Goal: Task Accomplishment & Management: Manage account settings

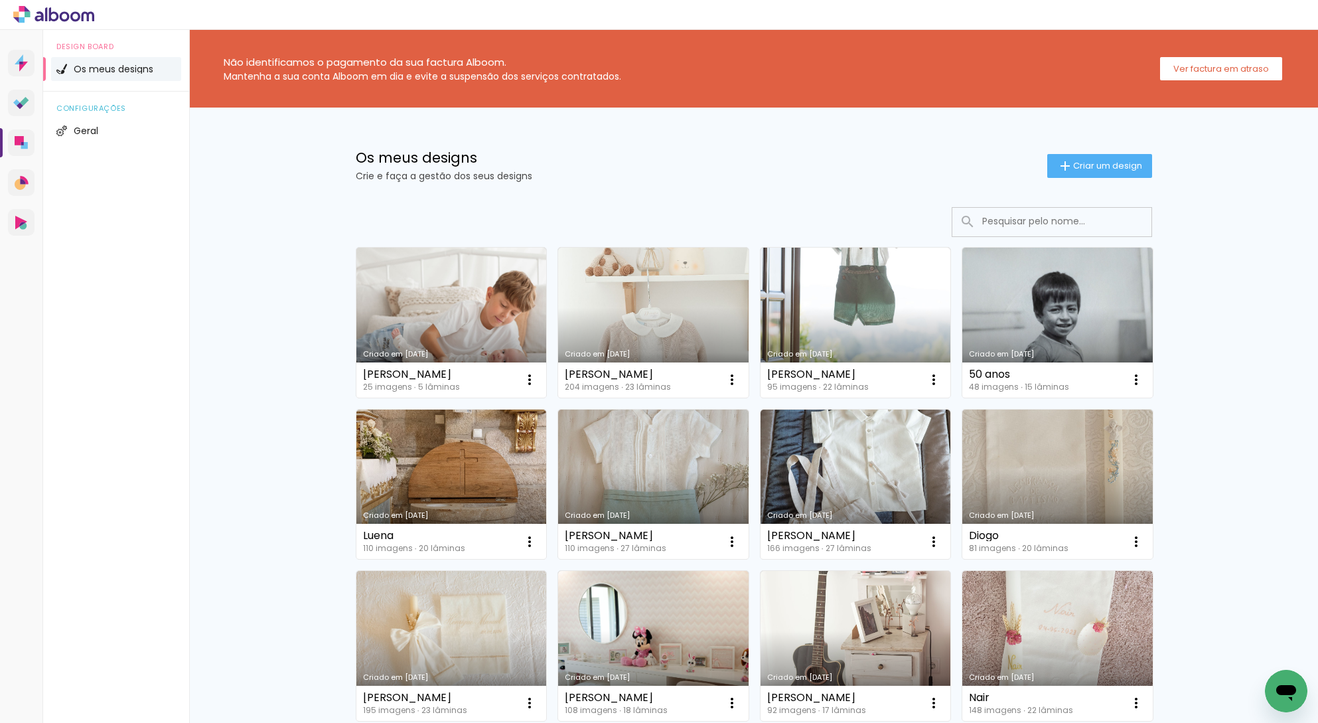
scroll to position [795, 0]
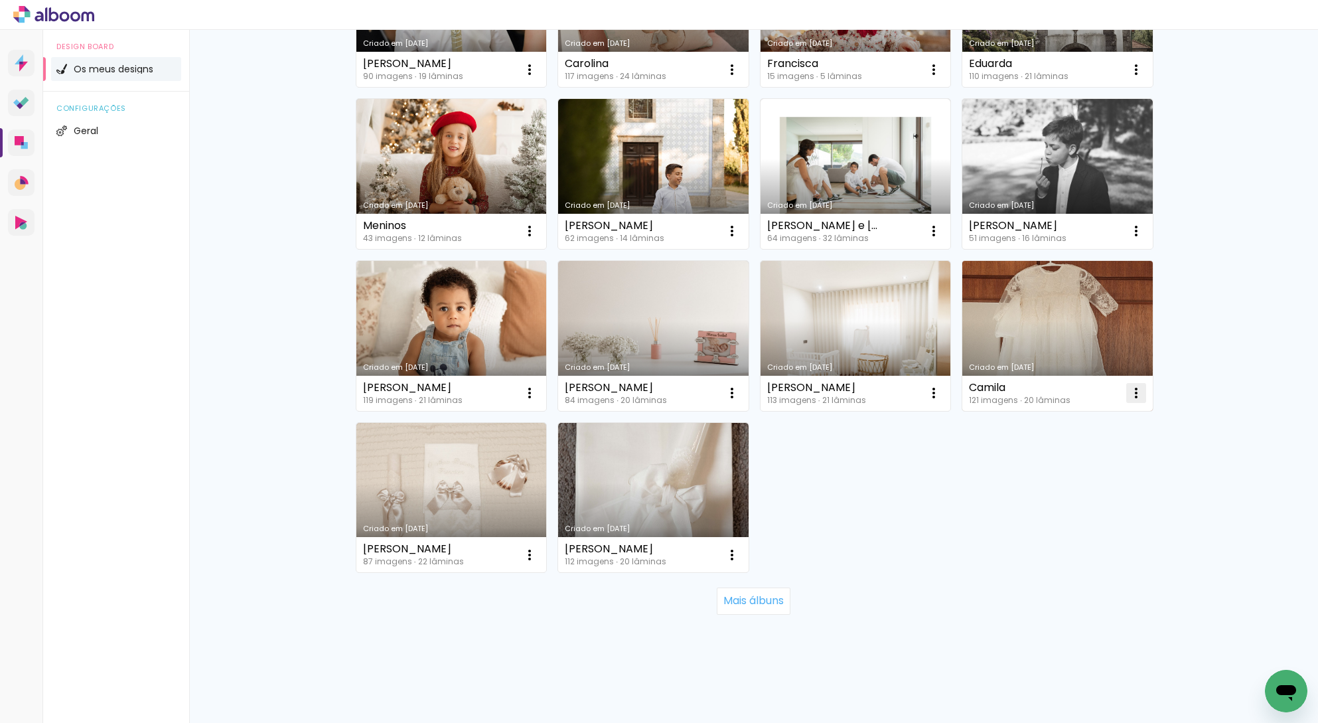
click at [1130, 398] on iron-icon at bounding box center [1137, 393] width 16 height 16
click at [1036, 477] on paper-item "Excluir" at bounding box center [1078, 480] width 131 height 27
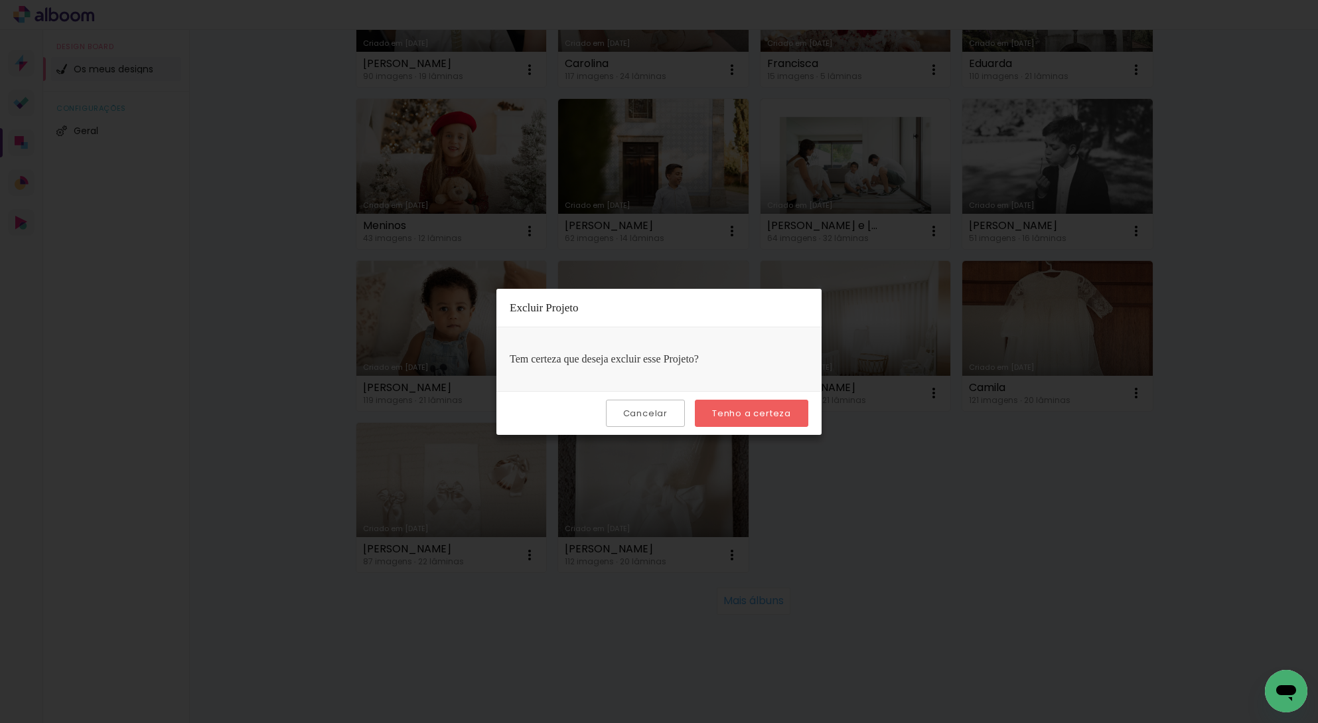
click at [0, 0] on slot "Tenho a certeza" at bounding box center [0, 0] width 0 height 0
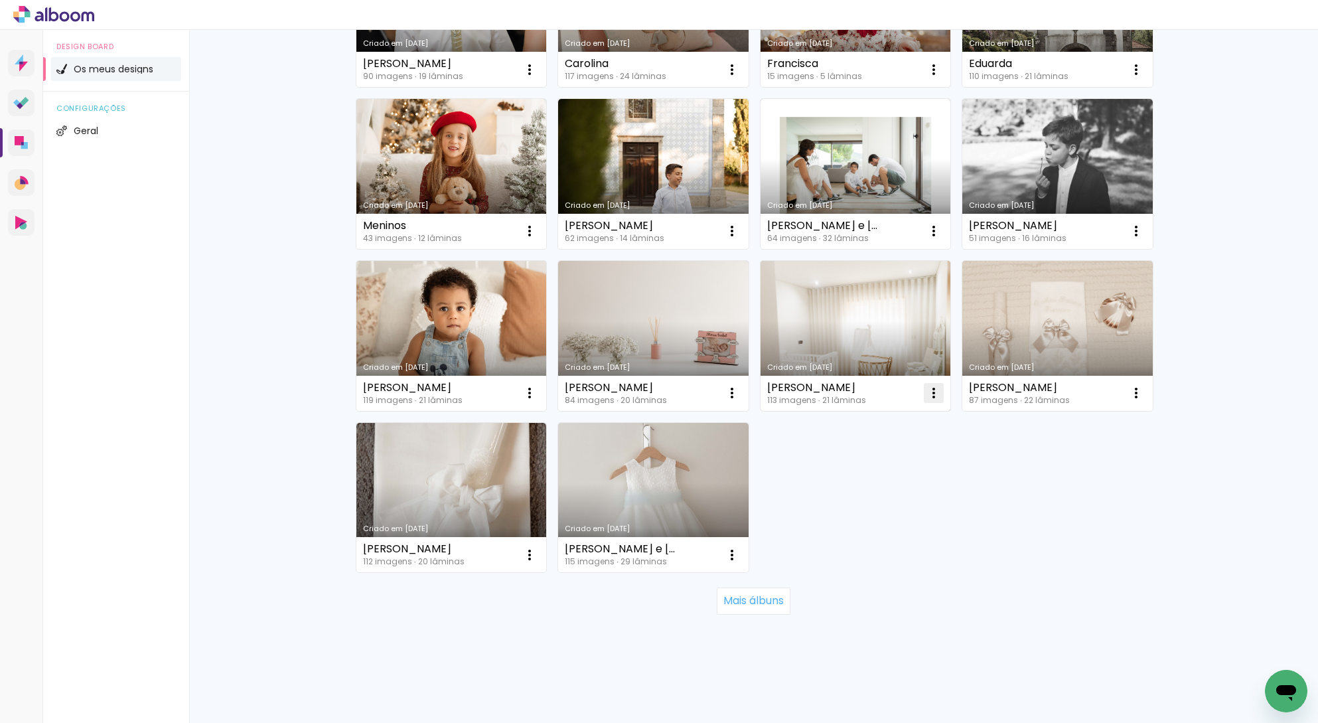
click at [926, 396] on iron-icon at bounding box center [934, 393] width 16 height 16
click at [877, 479] on paper-item "Excluir" at bounding box center [876, 480] width 131 height 27
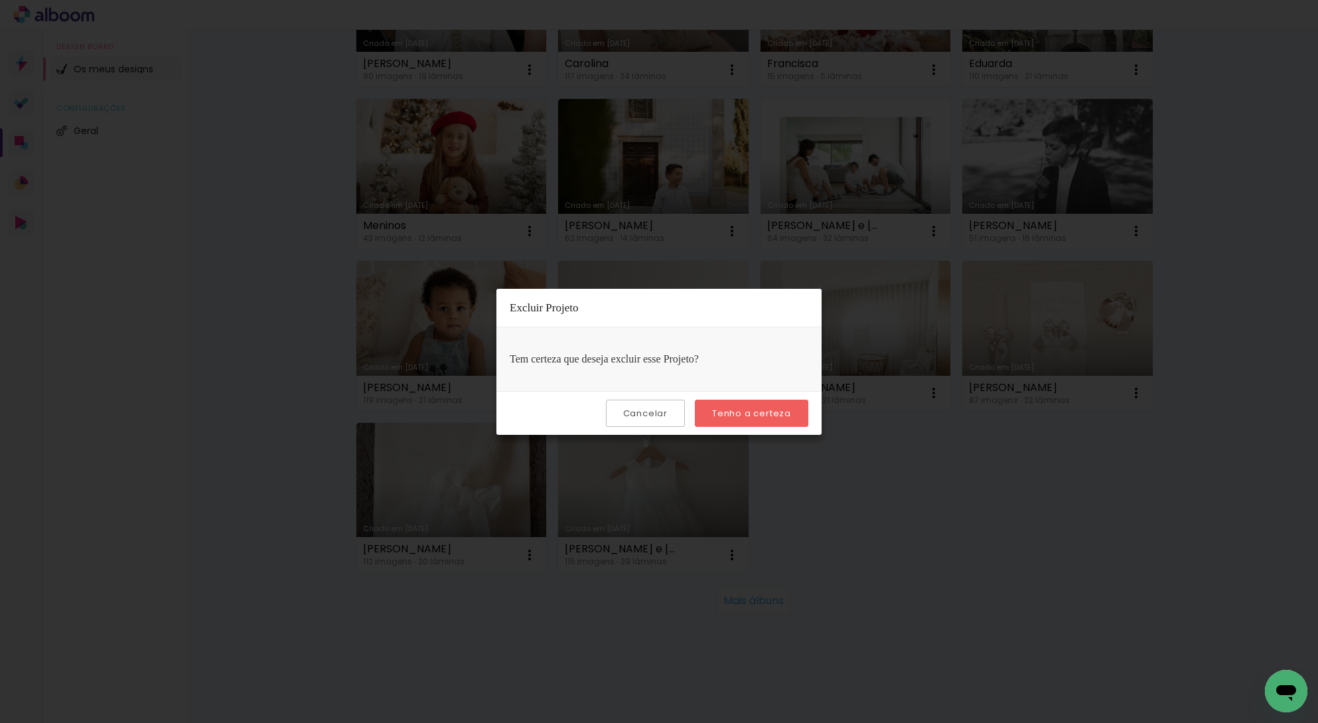
click at [793, 413] on paper-button "Tenho a certeza" at bounding box center [752, 413] width 114 height 27
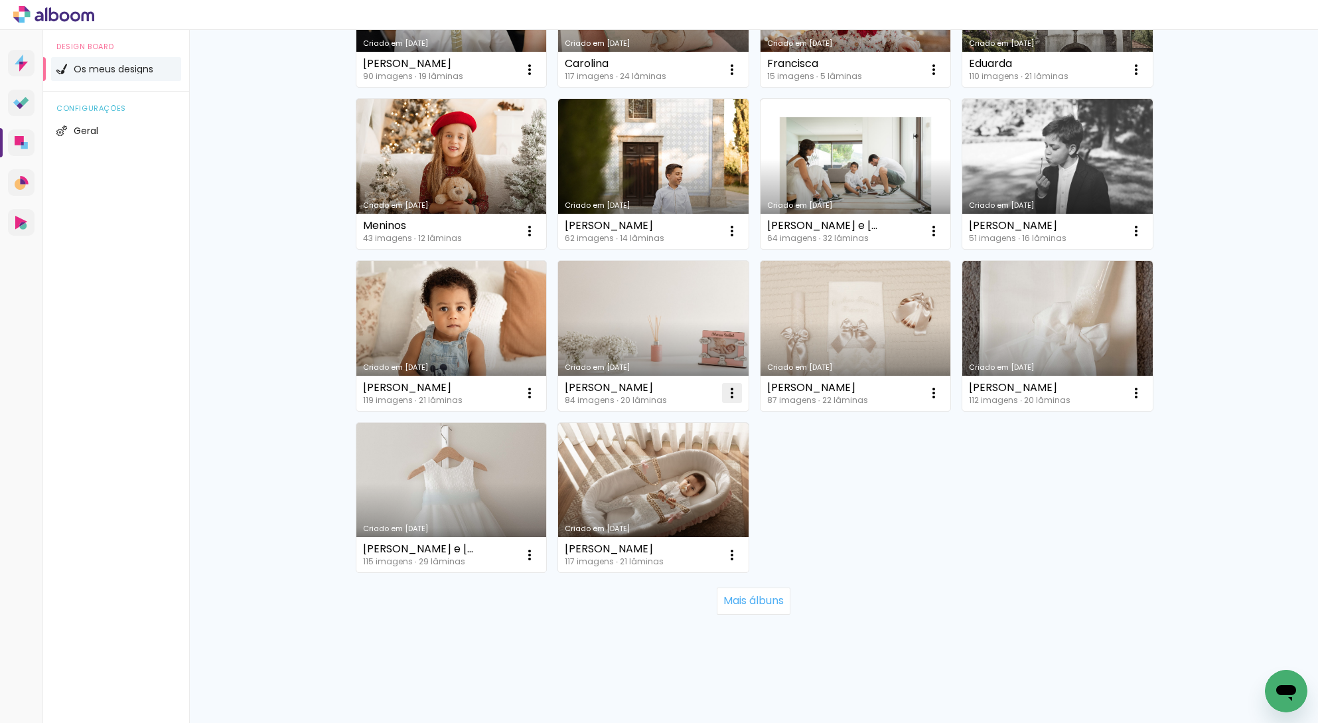
click at [726, 398] on iron-icon at bounding box center [732, 393] width 16 height 16
click at [676, 478] on paper-item "Excluir" at bounding box center [674, 480] width 131 height 27
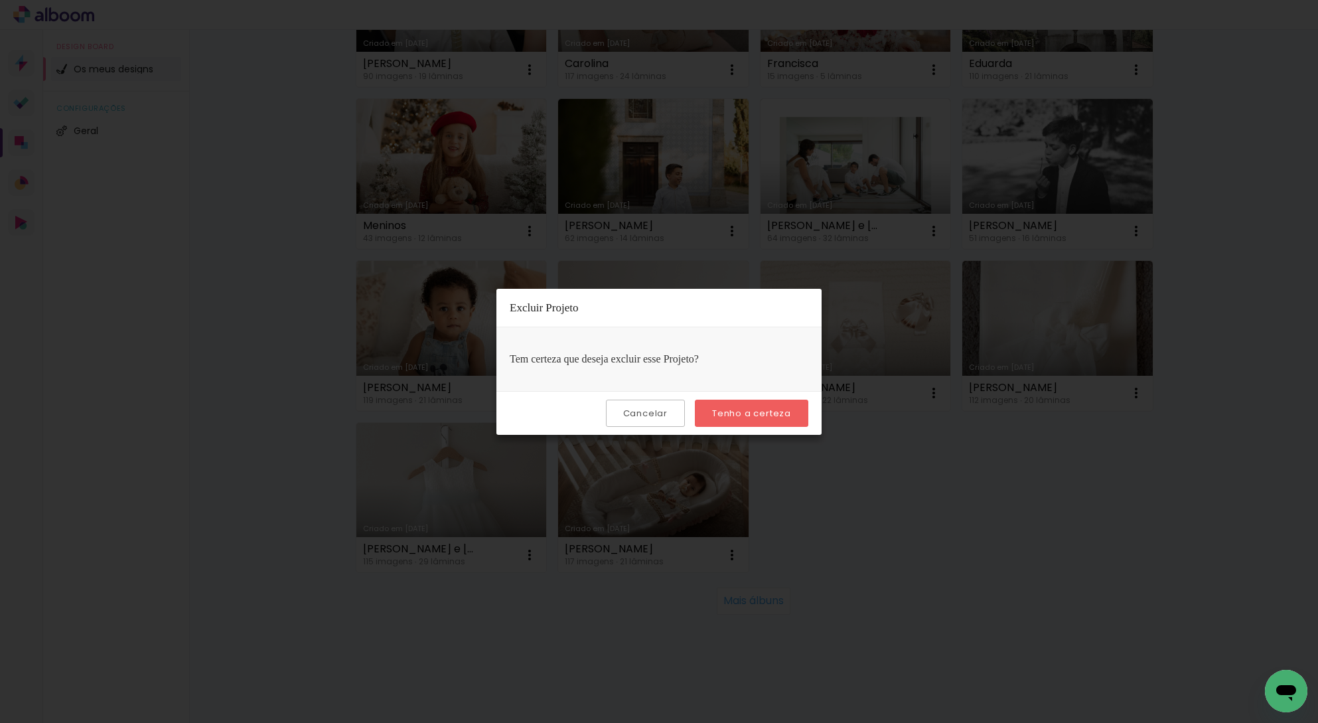
click at [0, 0] on slot "Tenho a certeza" at bounding box center [0, 0] width 0 height 0
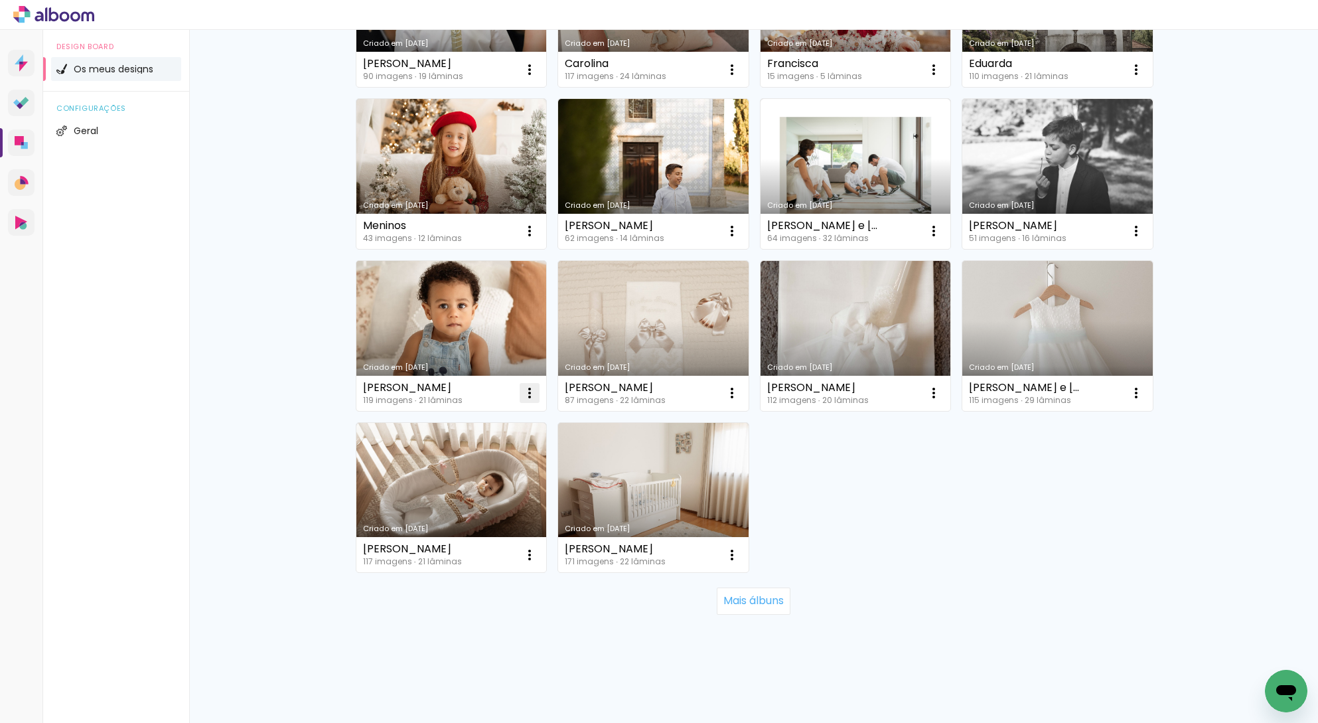
click at [524, 395] on iron-icon at bounding box center [530, 393] width 16 height 16
click at [497, 475] on paper-item "Excluir" at bounding box center [472, 480] width 131 height 27
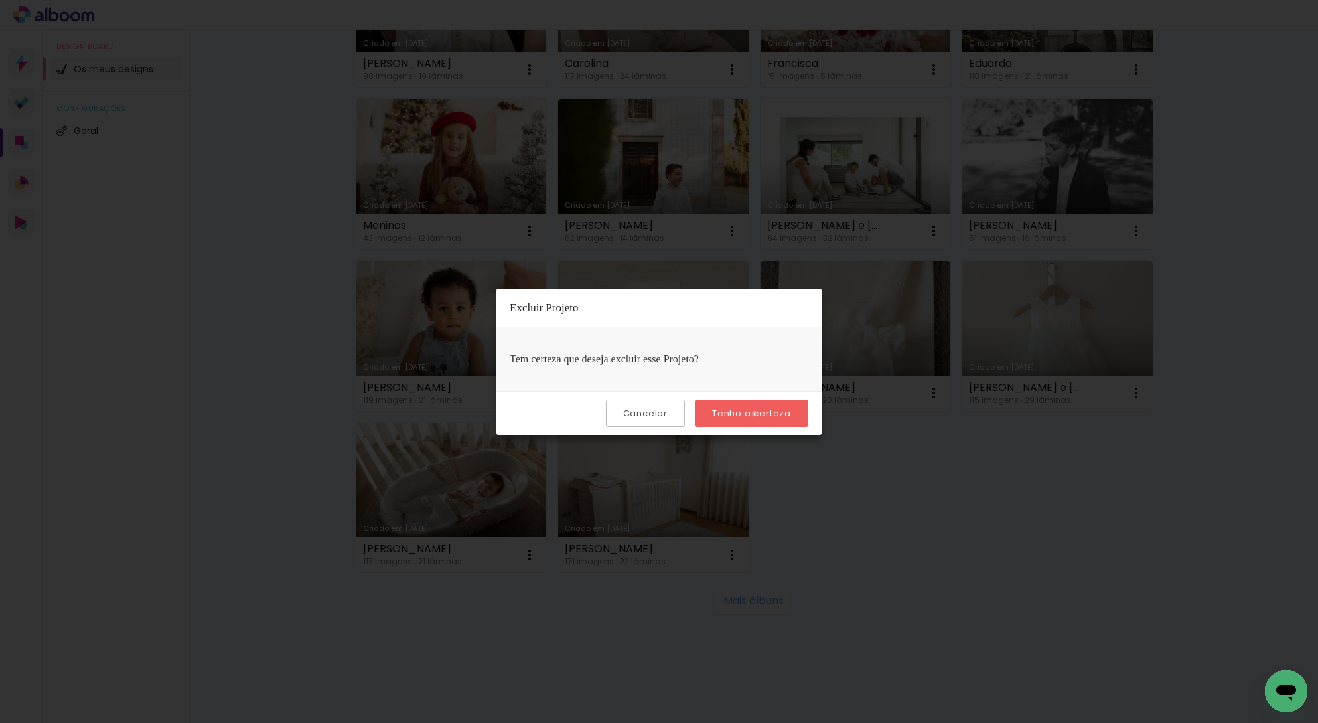
click at [0, 0] on slot "Tenho a certeza" at bounding box center [0, 0] width 0 height 0
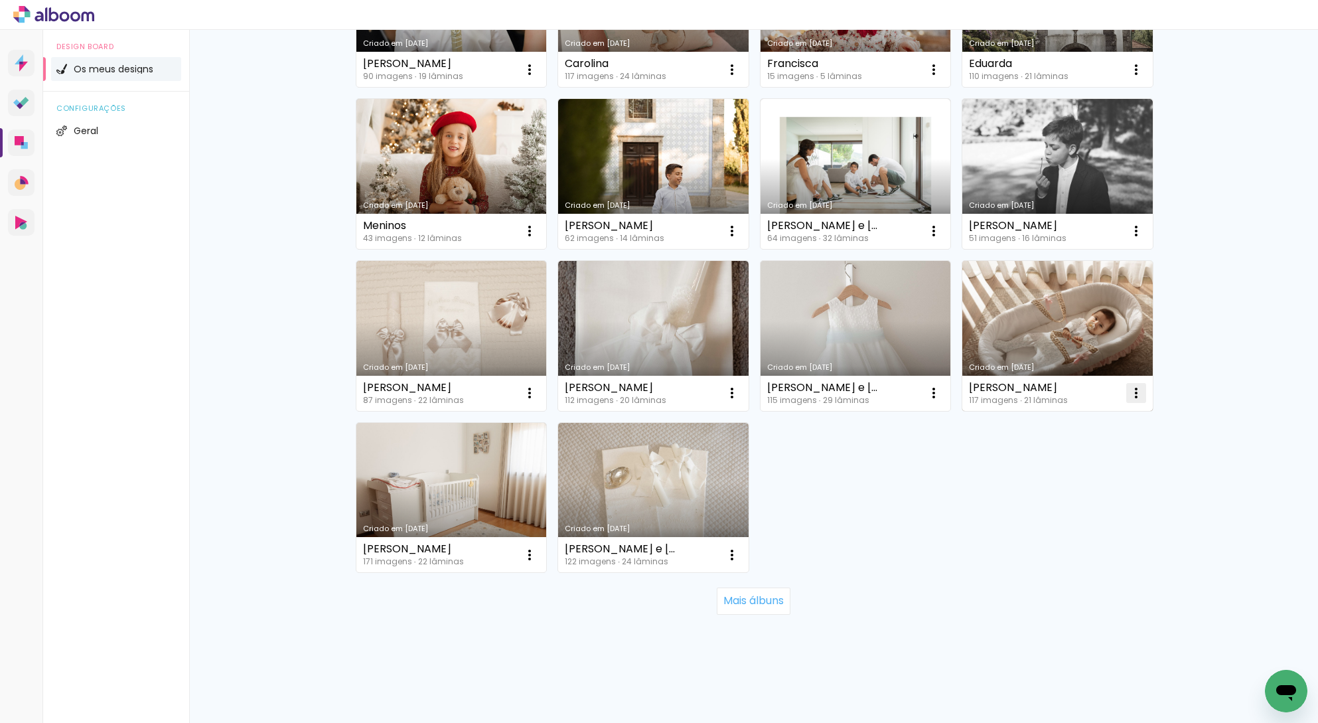
click at [1132, 395] on iron-icon at bounding box center [1137, 393] width 16 height 16
click at [1081, 479] on paper-item "Excluir" at bounding box center [1078, 480] width 131 height 27
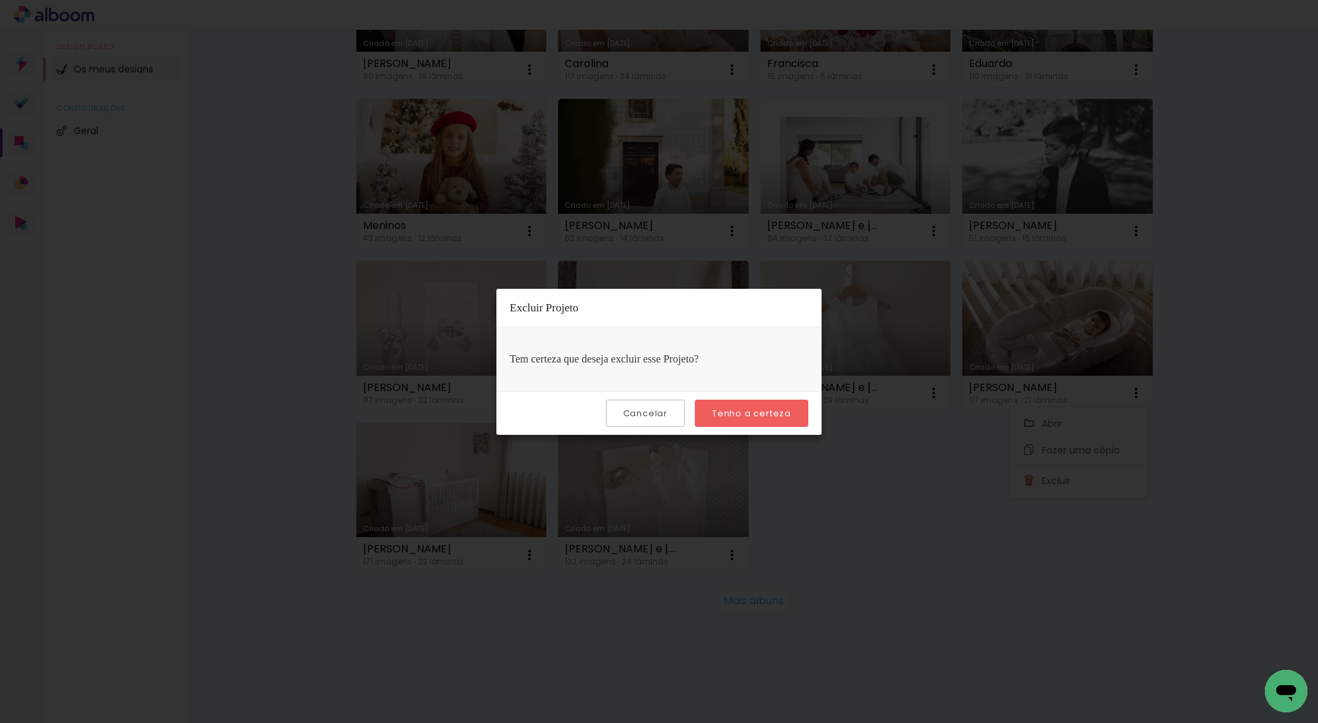
click at [0, 0] on slot "Tenho a certeza" at bounding box center [0, 0] width 0 height 0
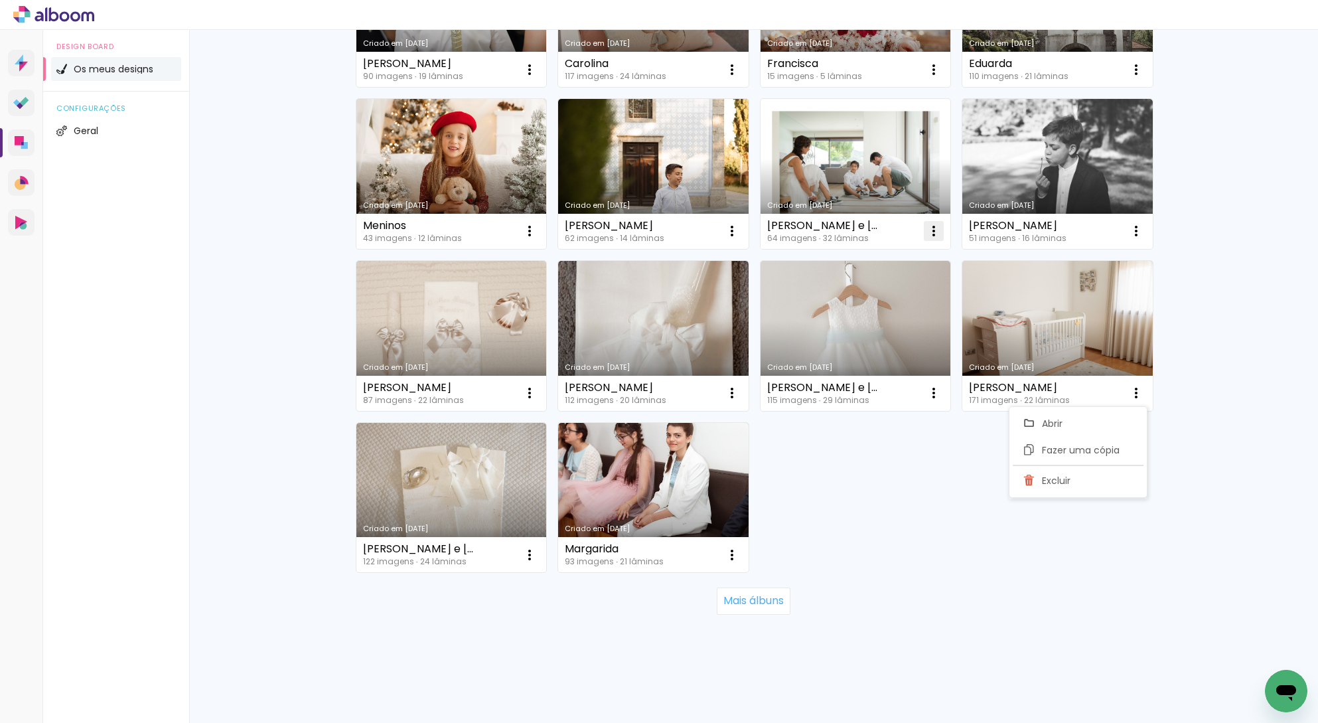
click at [932, 228] on iron-icon at bounding box center [934, 231] width 16 height 16
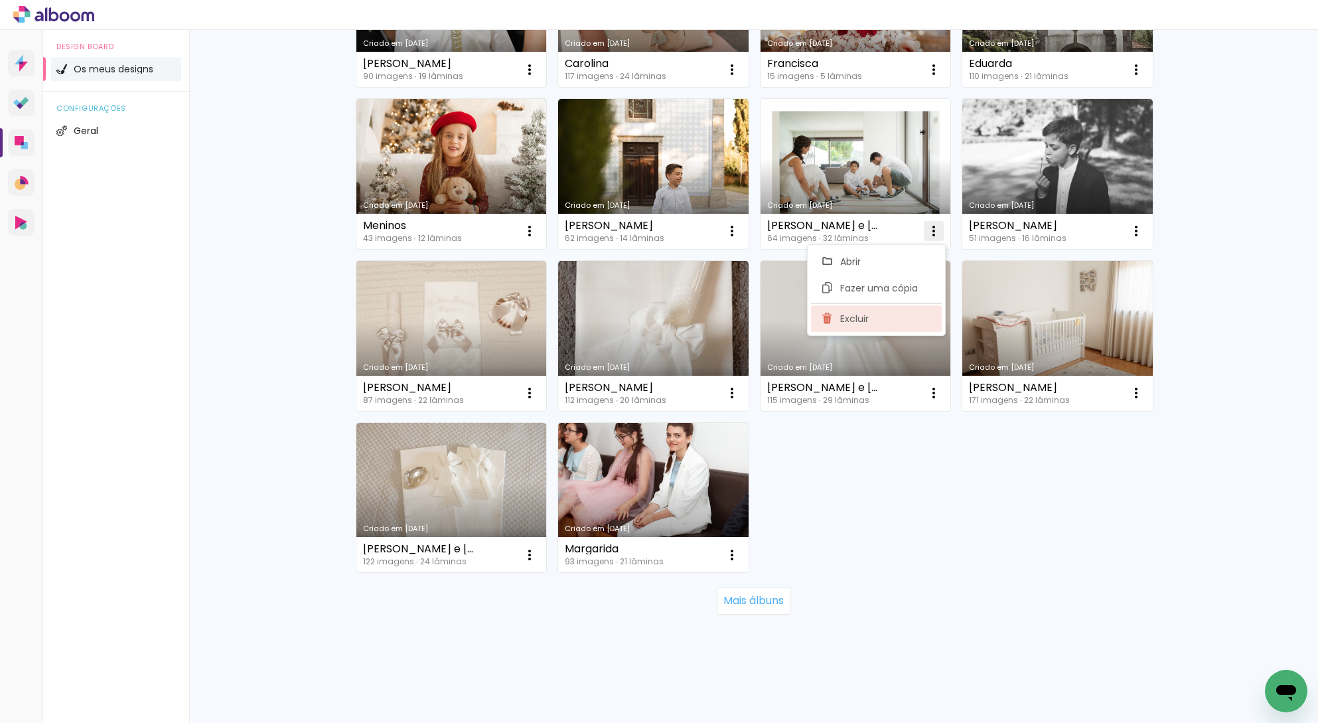
click at [891, 317] on paper-item "Excluir" at bounding box center [876, 318] width 131 height 27
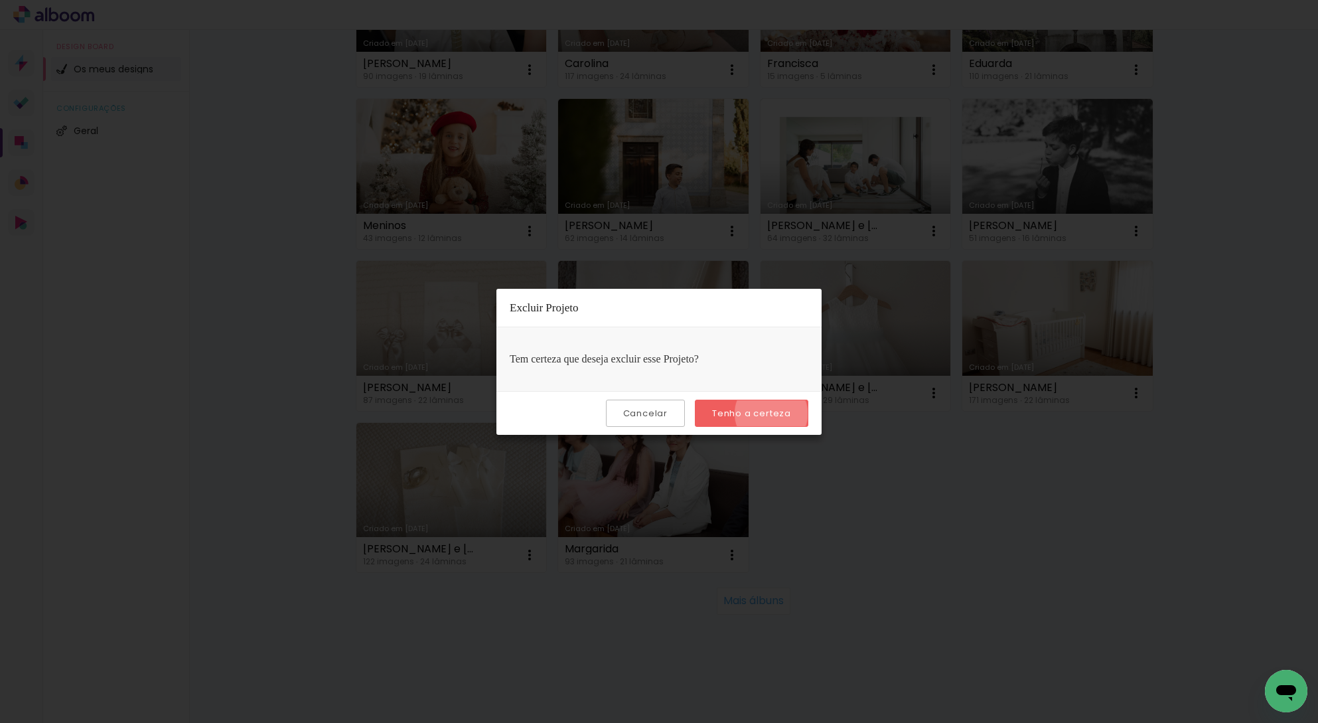
click at [0, 0] on slot "Tenho a certeza" at bounding box center [0, 0] width 0 height 0
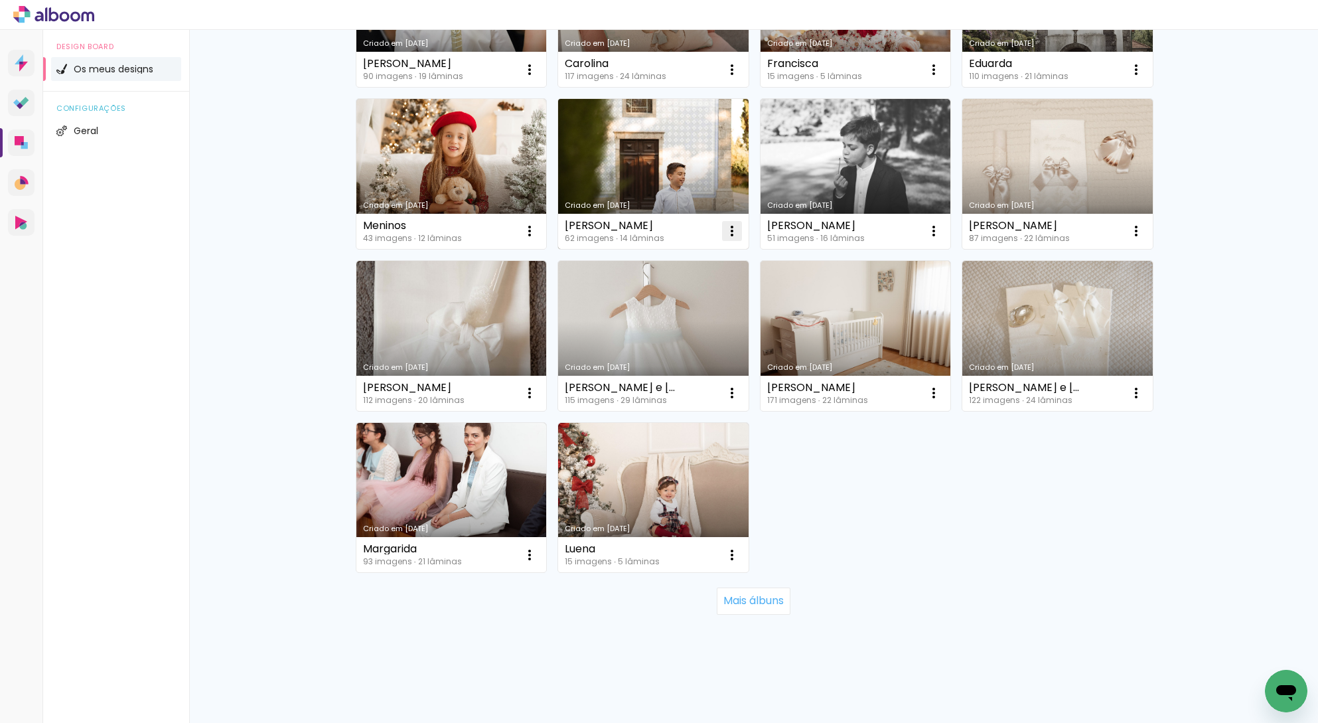
click at [729, 232] on iron-icon at bounding box center [732, 231] width 16 height 16
click at [635, 317] on paper-item "Excluir" at bounding box center [674, 318] width 131 height 27
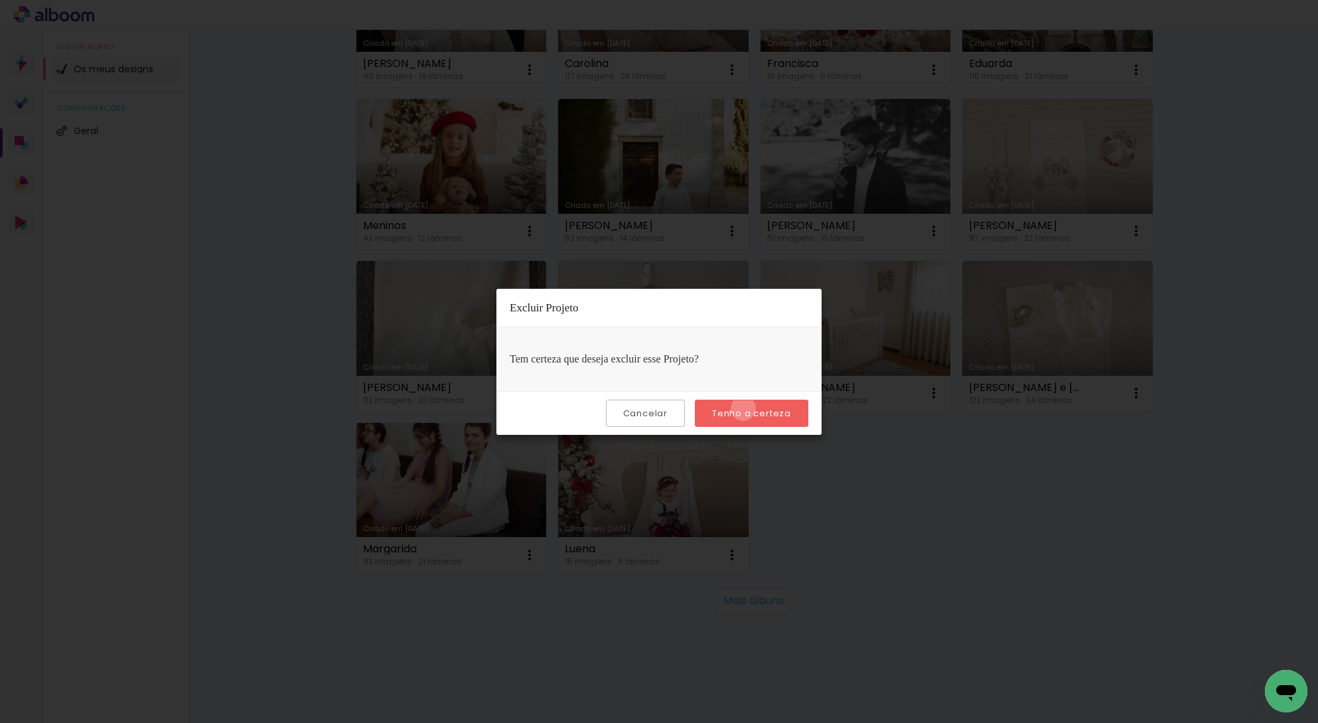
click at [0, 0] on slot "Tenho a certeza" at bounding box center [0, 0] width 0 height 0
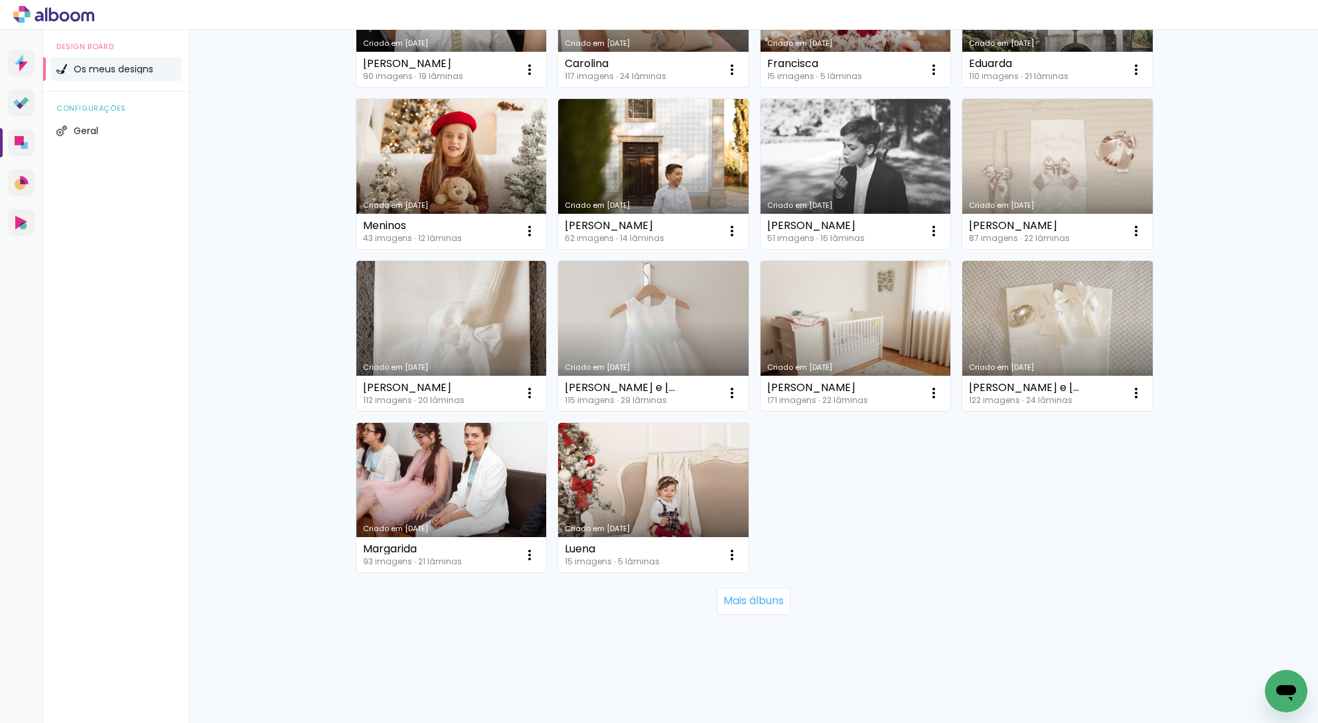
click at [760, 410] on div "Criado em 09/03/24 Gonçalo 171 imagens ∙ 22 lâminas Abrir Fazer uma cópia Exclu…" at bounding box center [856, 335] width 192 height 151
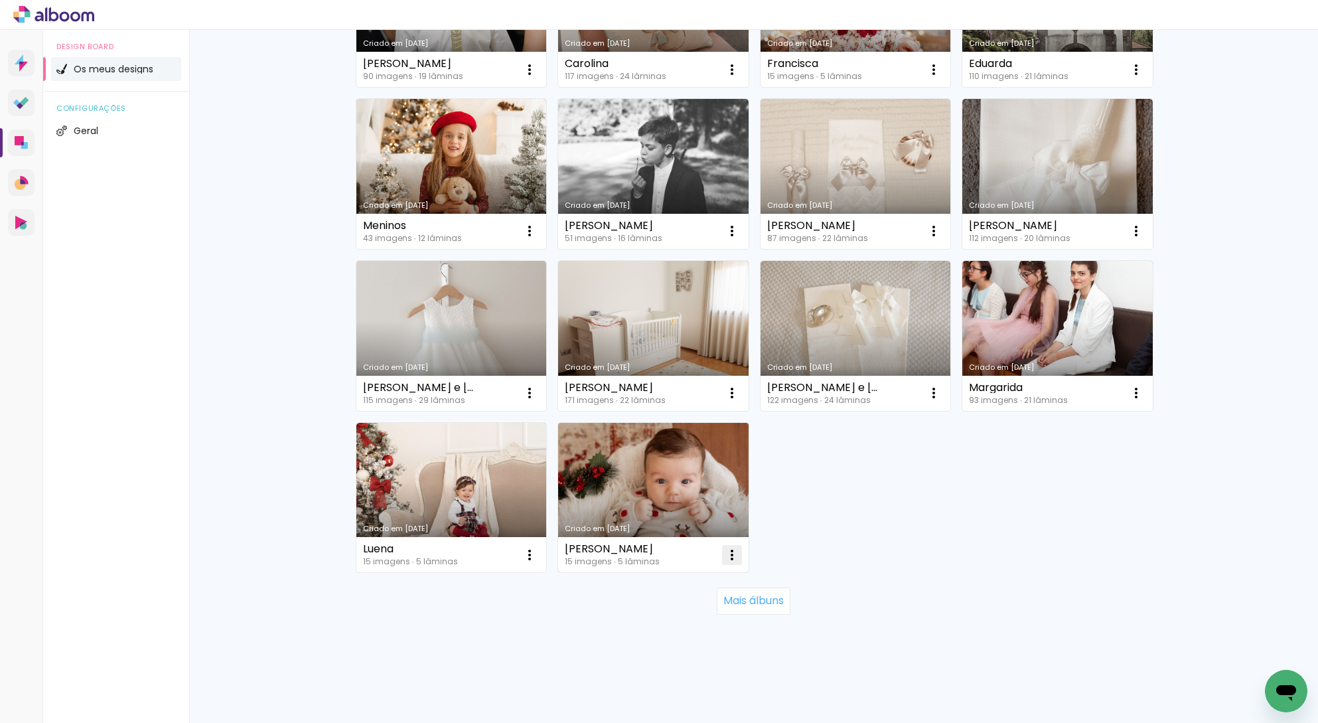
click at [724, 555] on iron-icon at bounding box center [732, 555] width 16 height 16
click at [658, 638] on span "Excluir" at bounding box center [652, 642] width 29 height 9
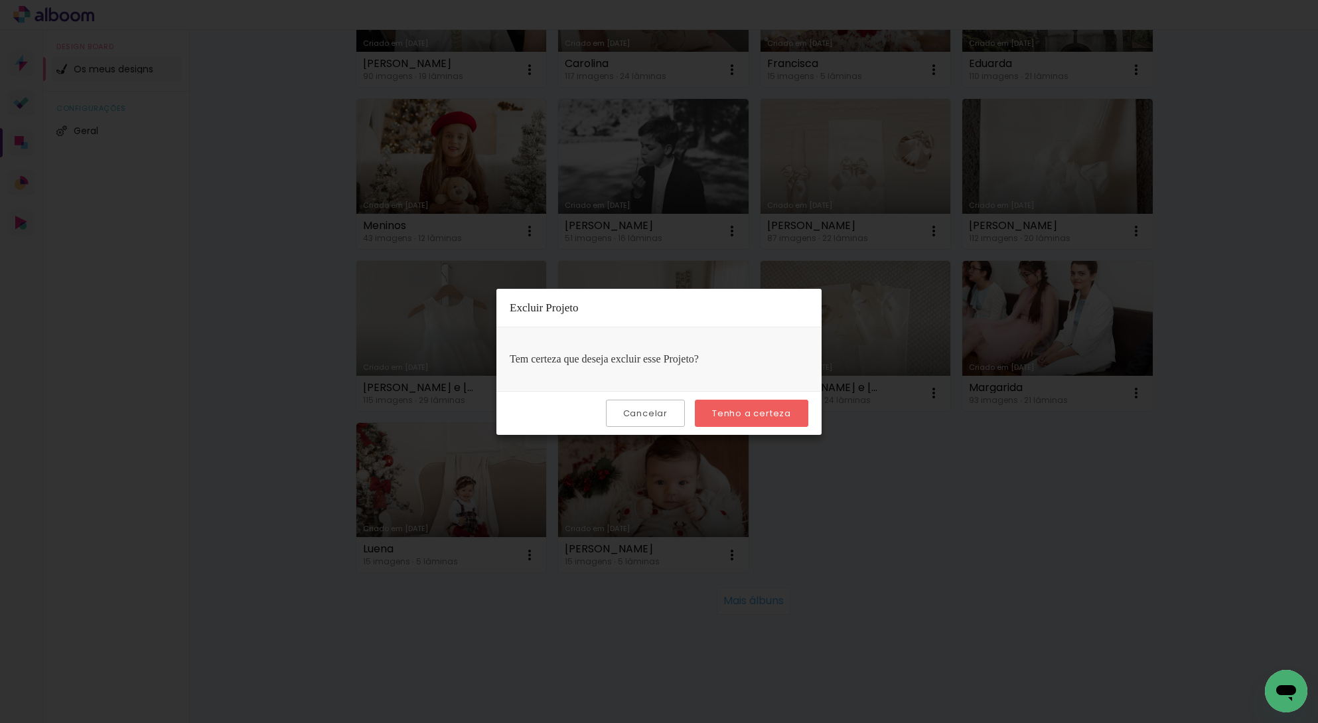
click at [0, 0] on slot "Tenho a certeza" at bounding box center [0, 0] width 0 height 0
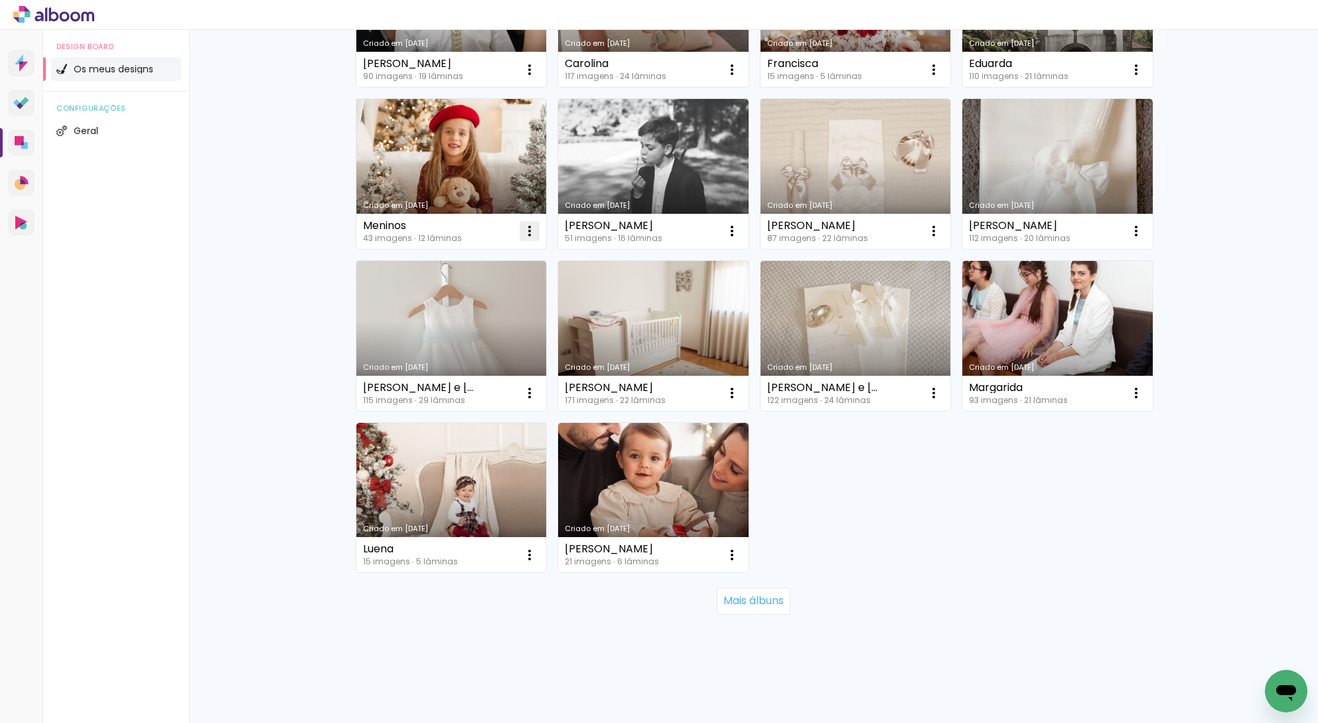
click at [522, 231] on iron-icon at bounding box center [530, 231] width 16 height 16
click at [500, 319] on paper-item "Excluir" at bounding box center [472, 318] width 131 height 27
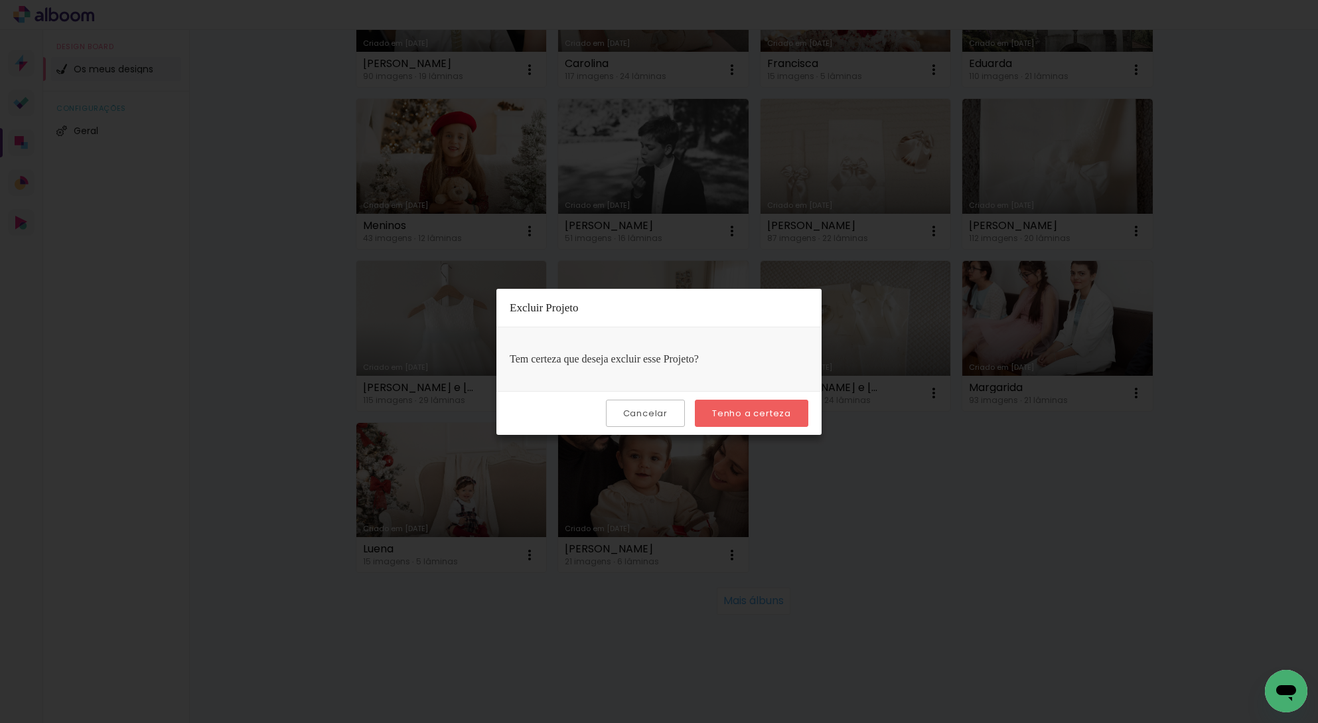
click at [0, 0] on slot "Tenho a certeza" at bounding box center [0, 0] width 0 height 0
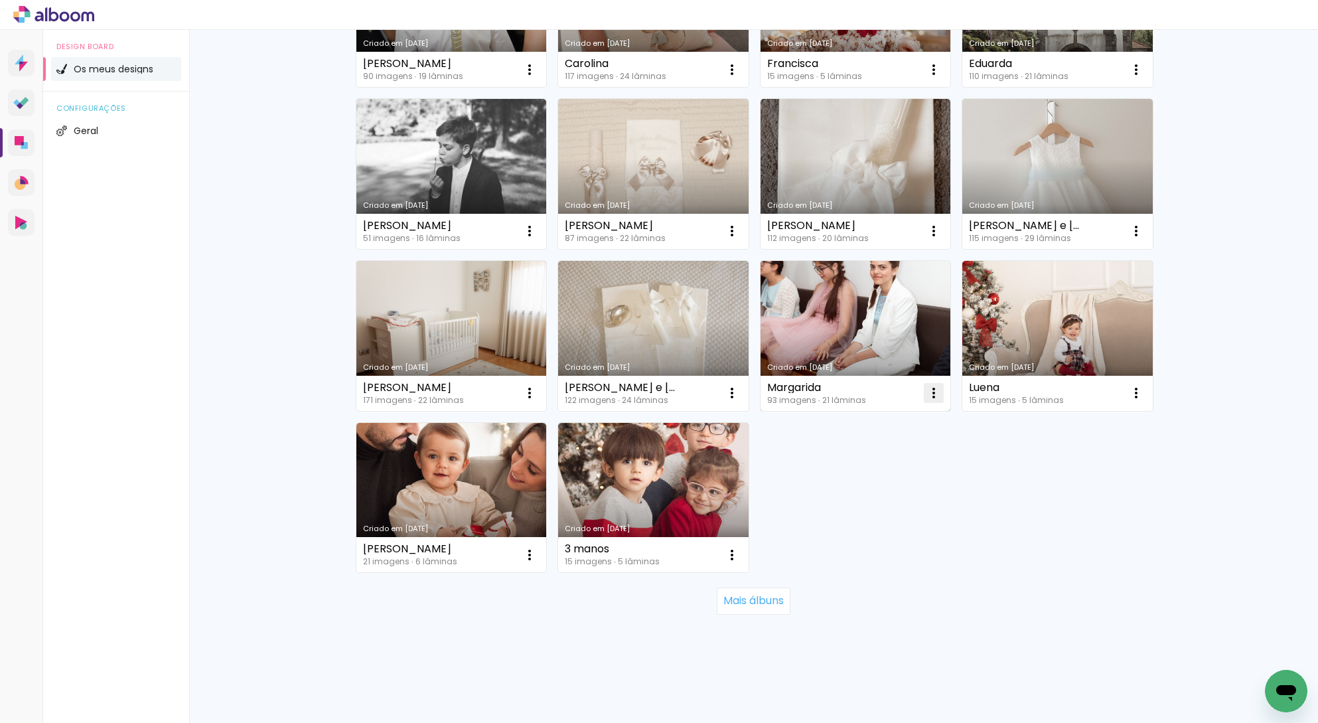
click at [931, 391] on iron-icon at bounding box center [934, 393] width 16 height 16
click at [899, 477] on paper-item "Excluir" at bounding box center [876, 480] width 131 height 27
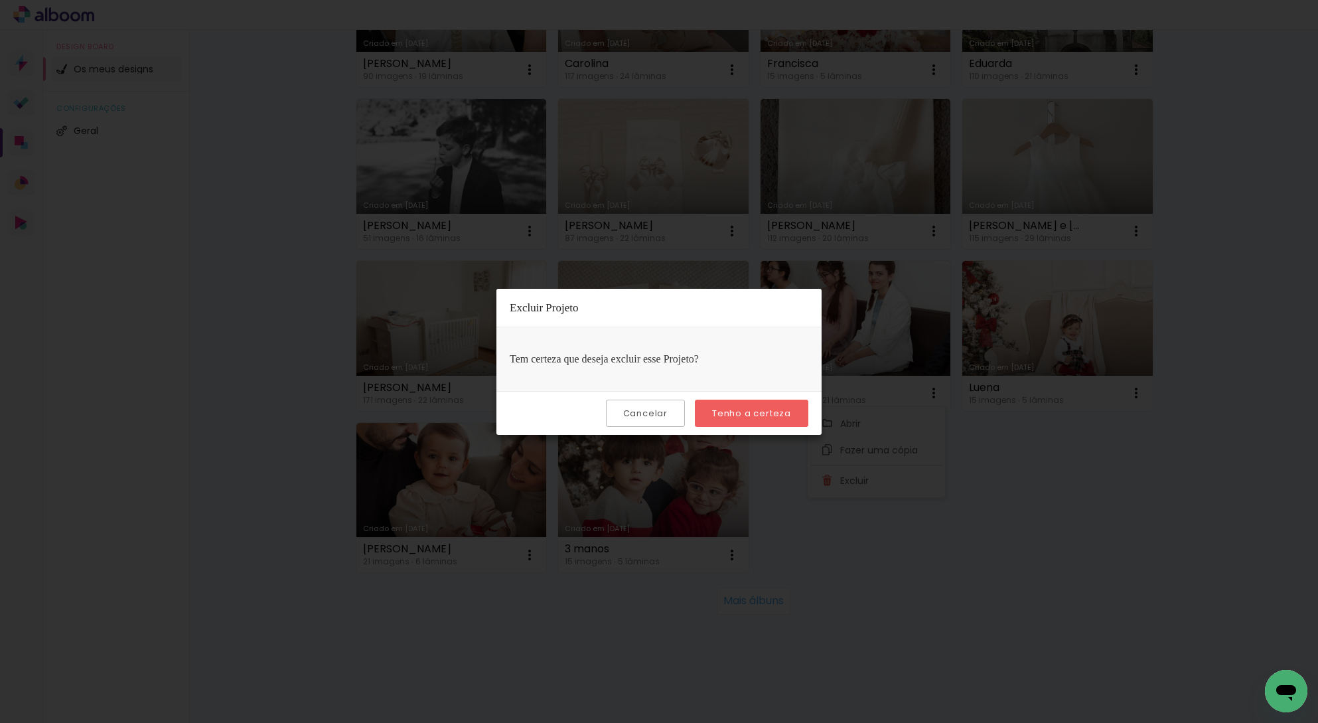
click at [0, 0] on slot "Tenho a certeza" at bounding box center [0, 0] width 0 height 0
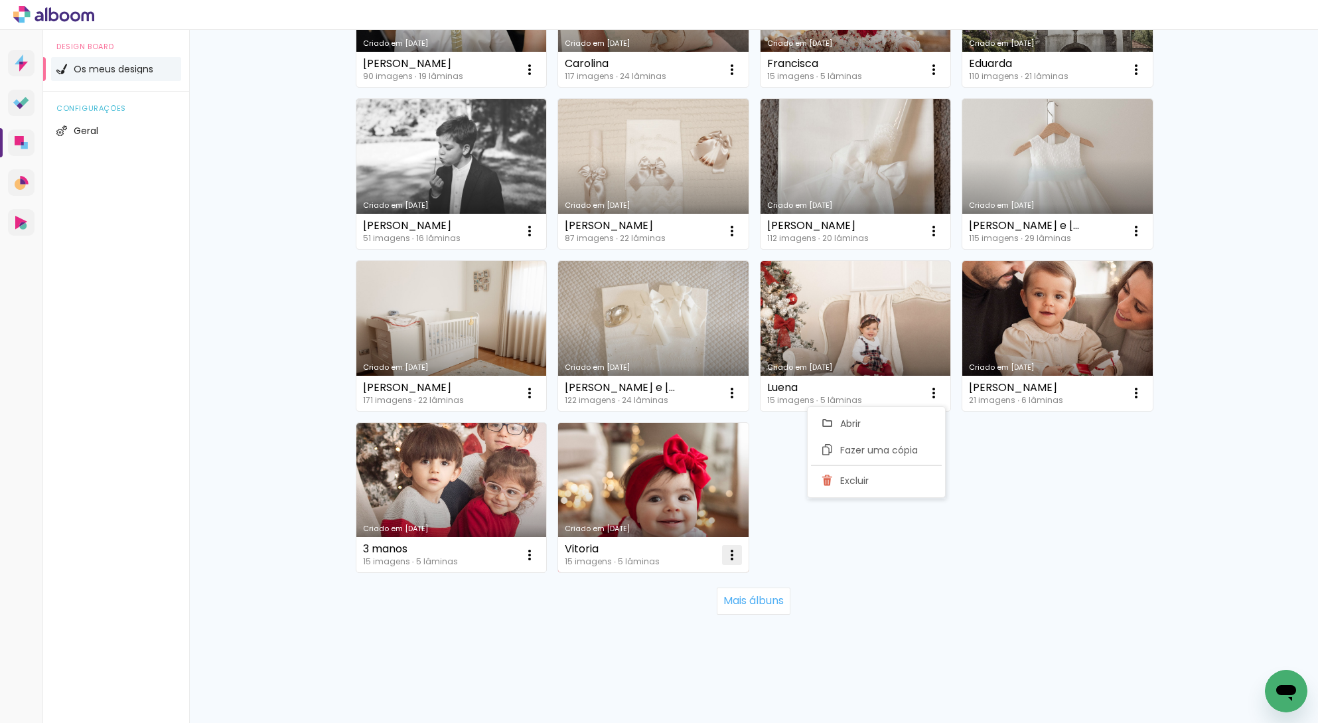
click at [729, 558] on iron-icon at bounding box center [732, 555] width 16 height 16
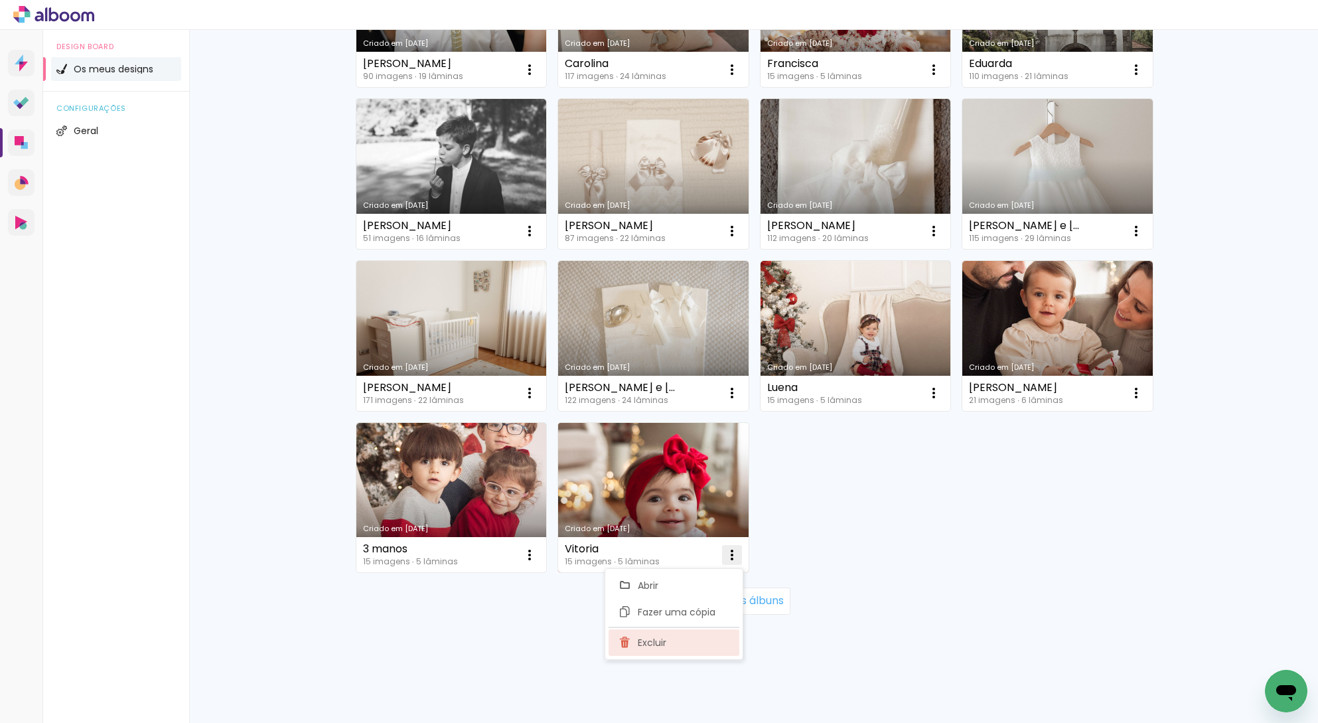
click at [670, 639] on paper-item "Excluir" at bounding box center [674, 642] width 131 height 27
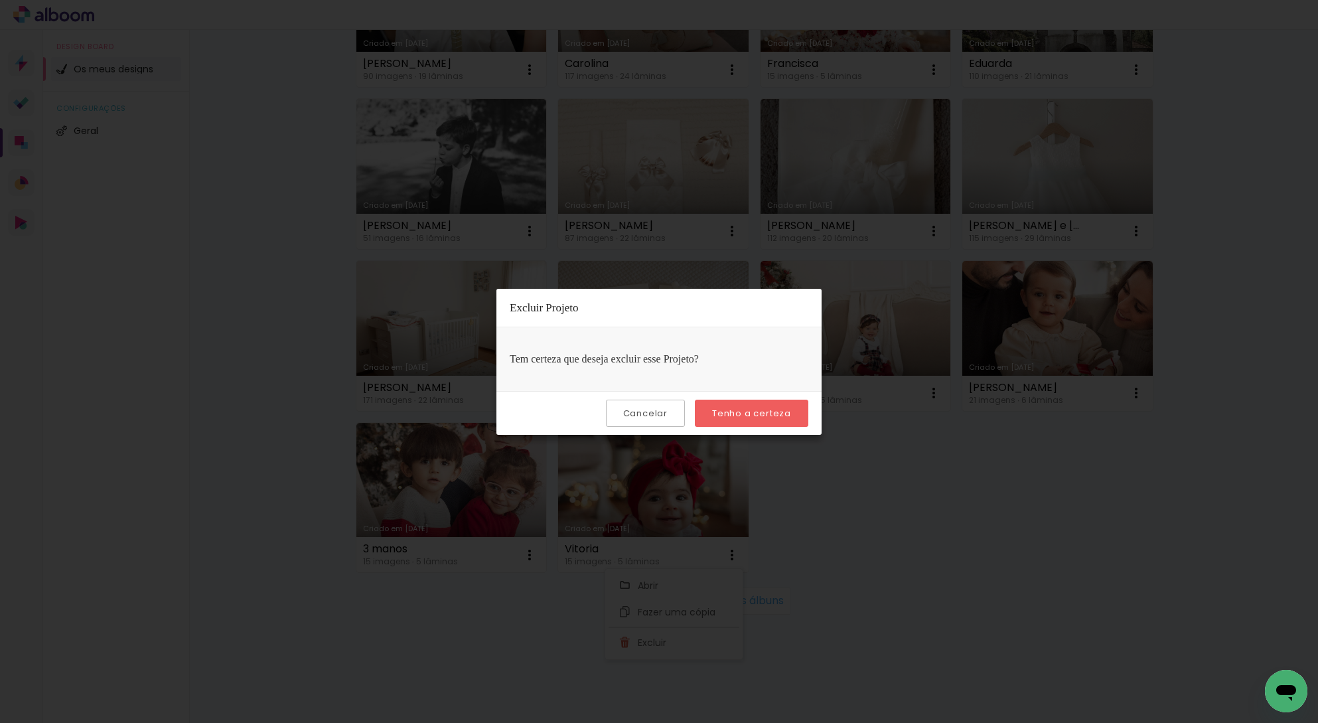
click at [0, 0] on slot "Tenho a certeza" at bounding box center [0, 0] width 0 height 0
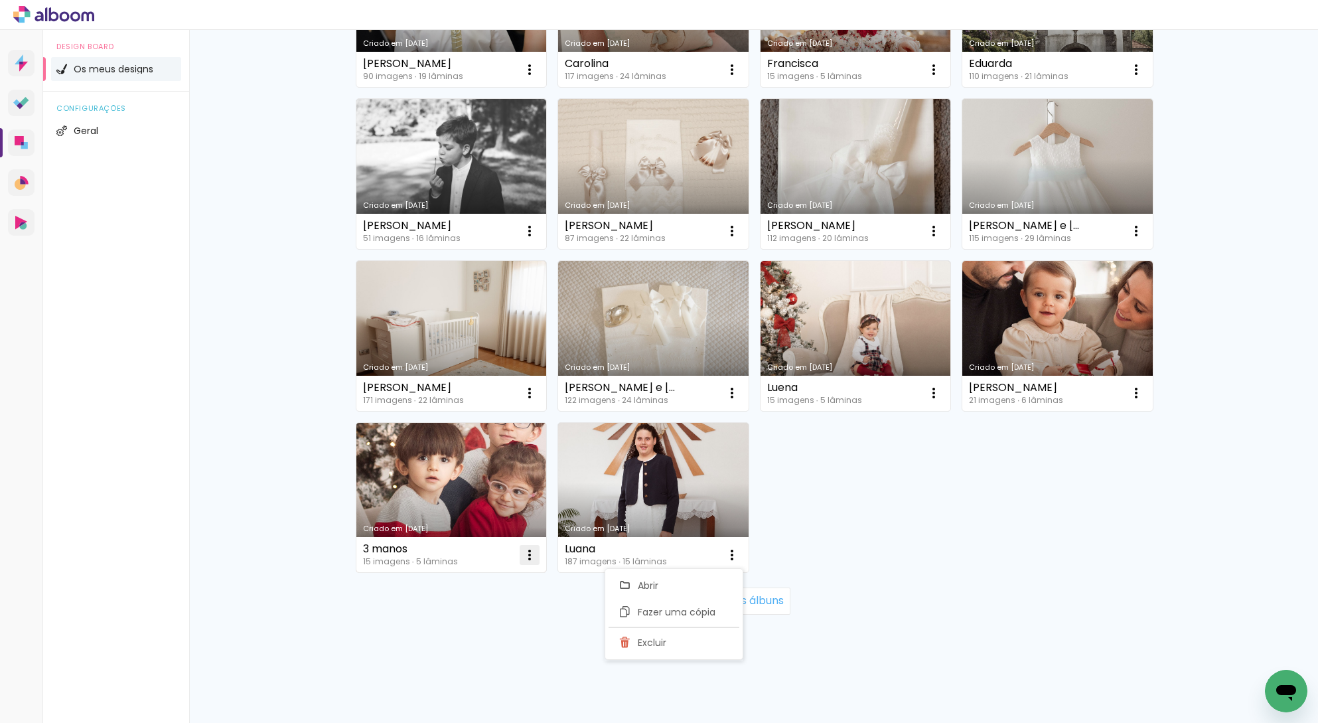
click at [522, 558] on iron-icon at bounding box center [530, 555] width 16 height 16
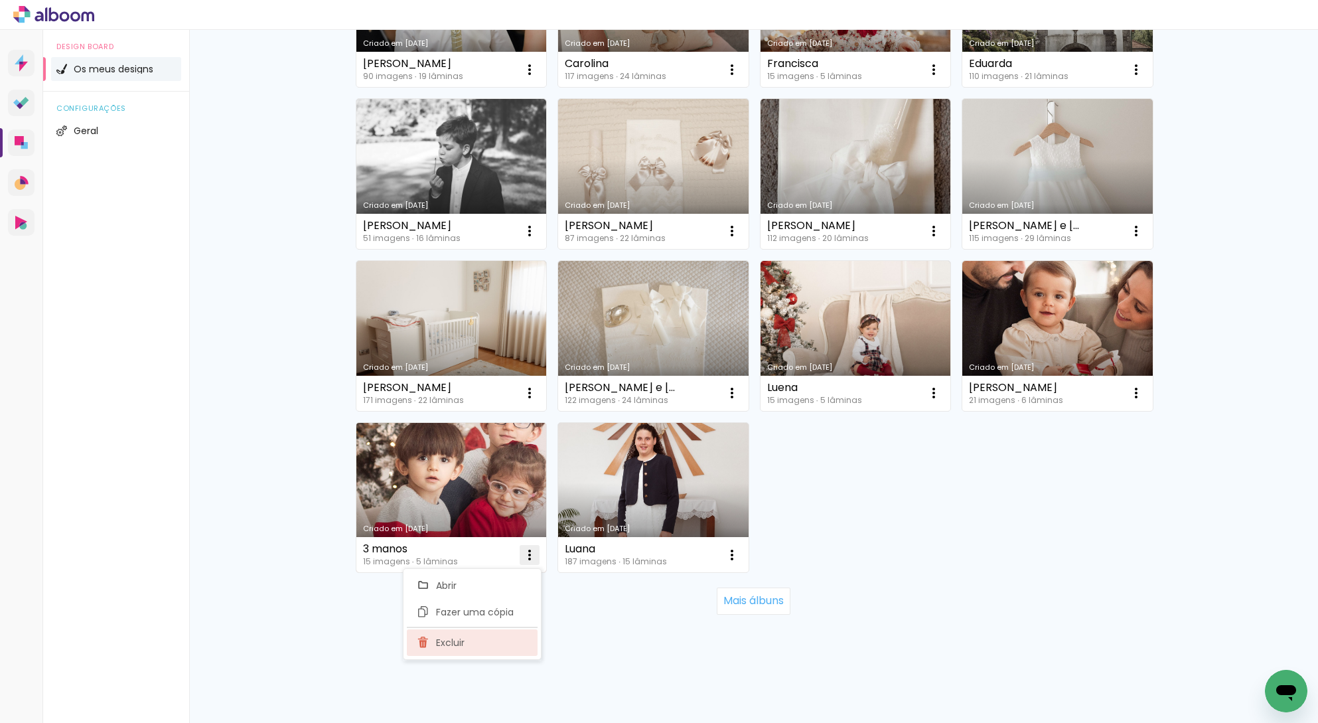
click at [479, 647] on paper-item "Excluir" at bounding box center [472, 642] width 131 height 27
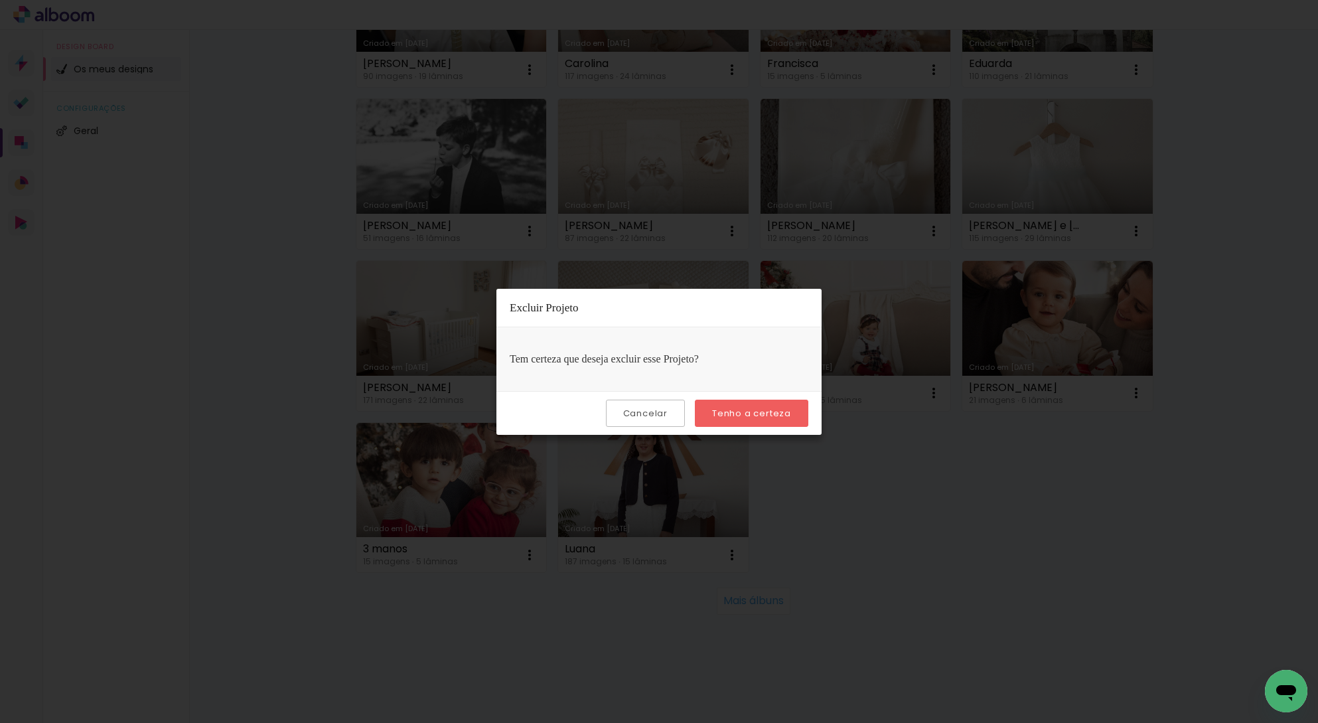
click at [0, 0] on slot "Tenho a certeza" at bounding box center [0, 0] width 0 height 0
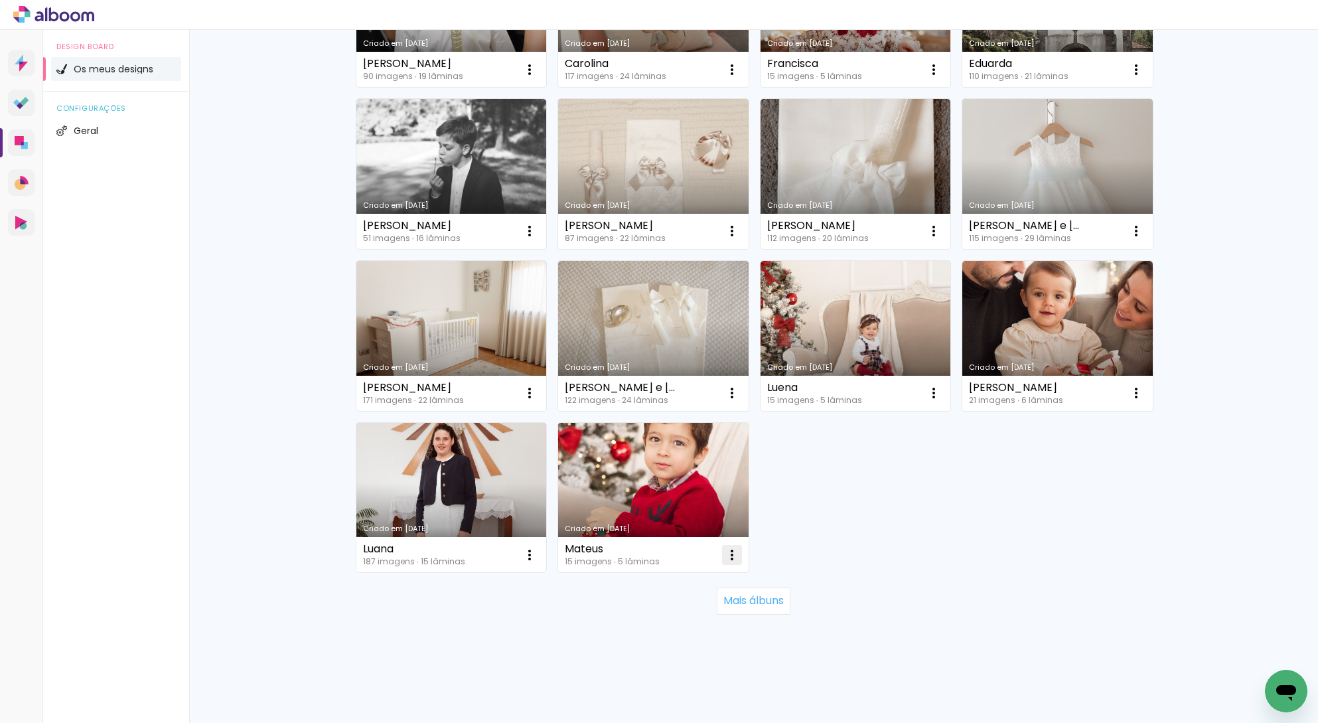
click at [730, 558] on iron-icon at bounding box center [732, 555] width 16 height 16
click at [657, 640] on span "Excluir" at bounding box center [652, 642] width 29 height 9
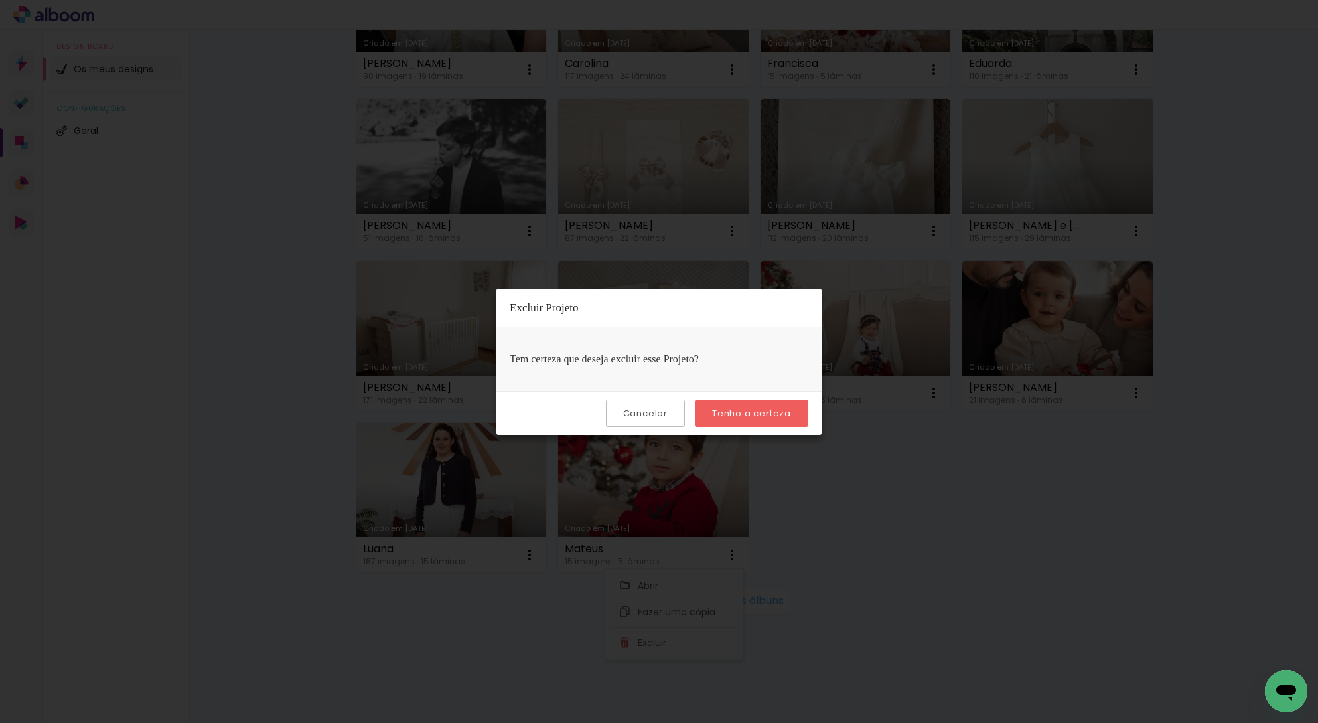
click at [0, 0] on slot "Tenho a certeza" at bounding box center [0, 0] width 0 height 0
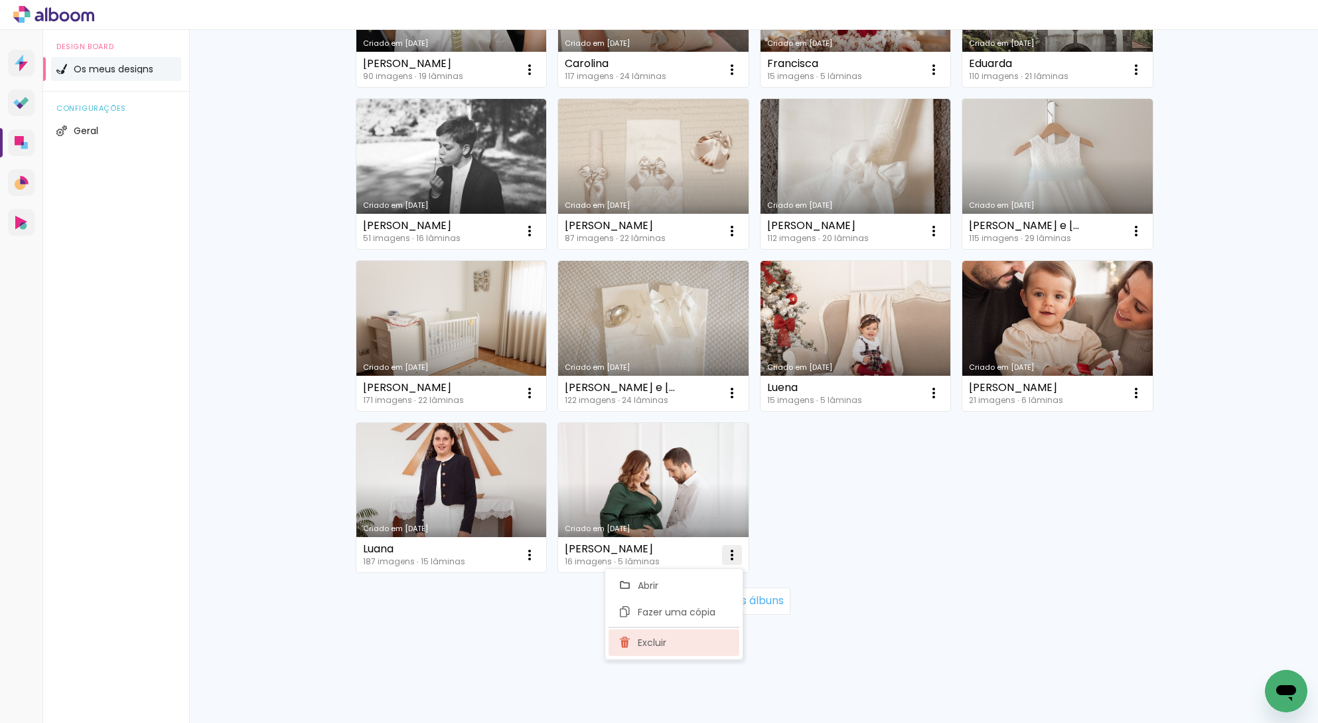
click at [649, 647] on span "Excluir" at bounding box center [652, 642] width 29 height 9
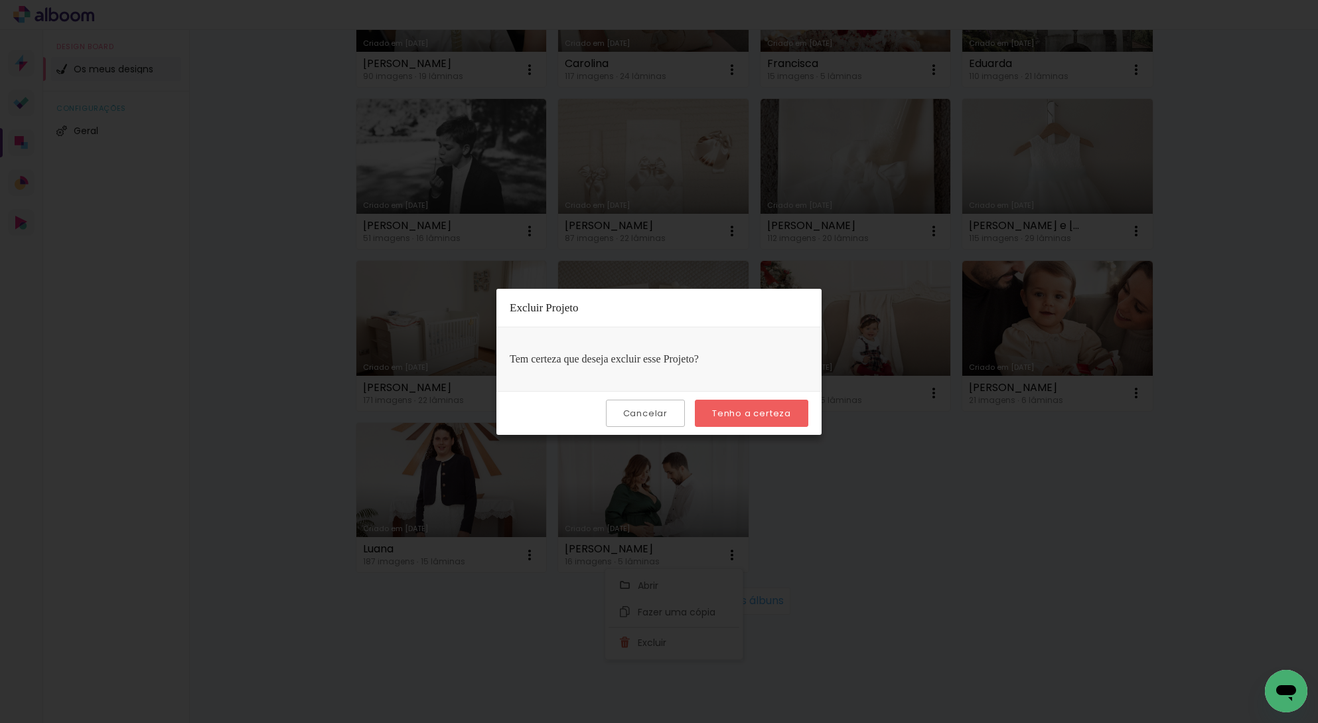
click at [0, 0] on slot "Tenho a certeza" at bounding box center [0, 0] width 0 height 0
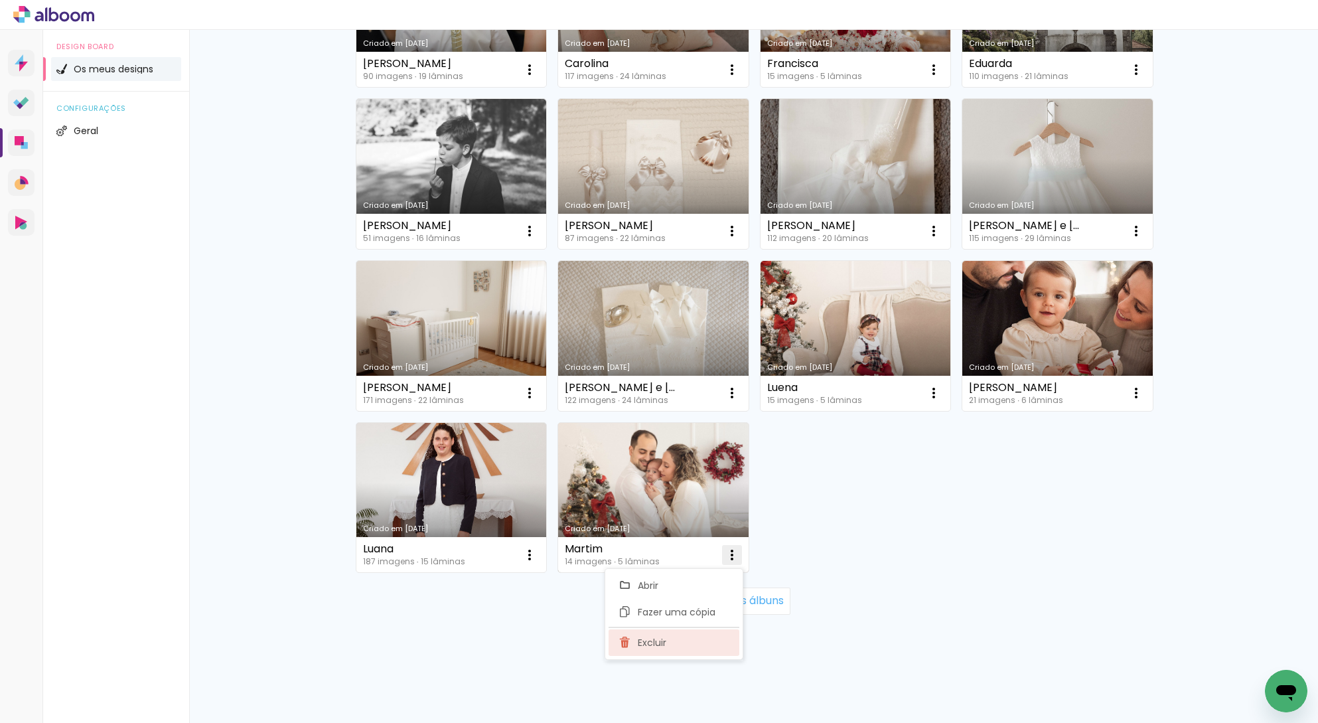
click at [676, 634] on paper-item "Excluir" at bounding box center [674, 642] width 131 height 27
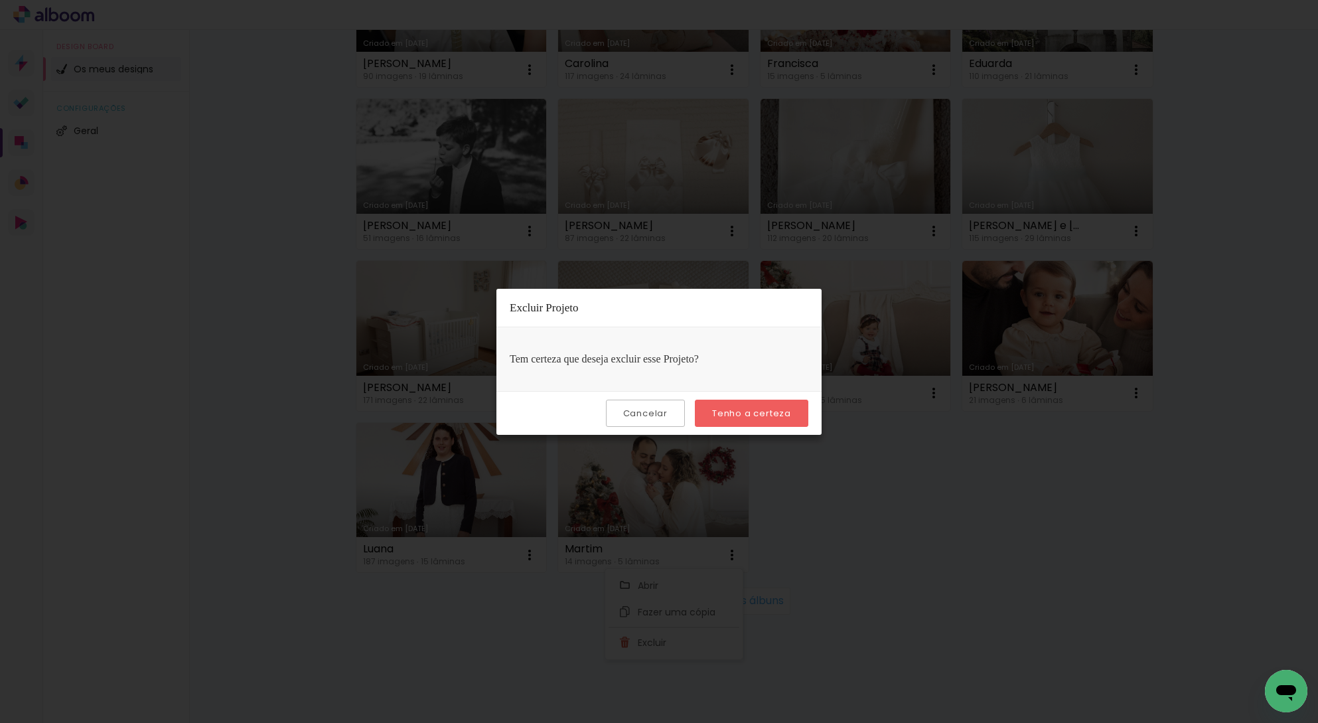
click at [0, 0] on slot "Tenho a certeza" at bounding box center [0, 0] width 0 height 0
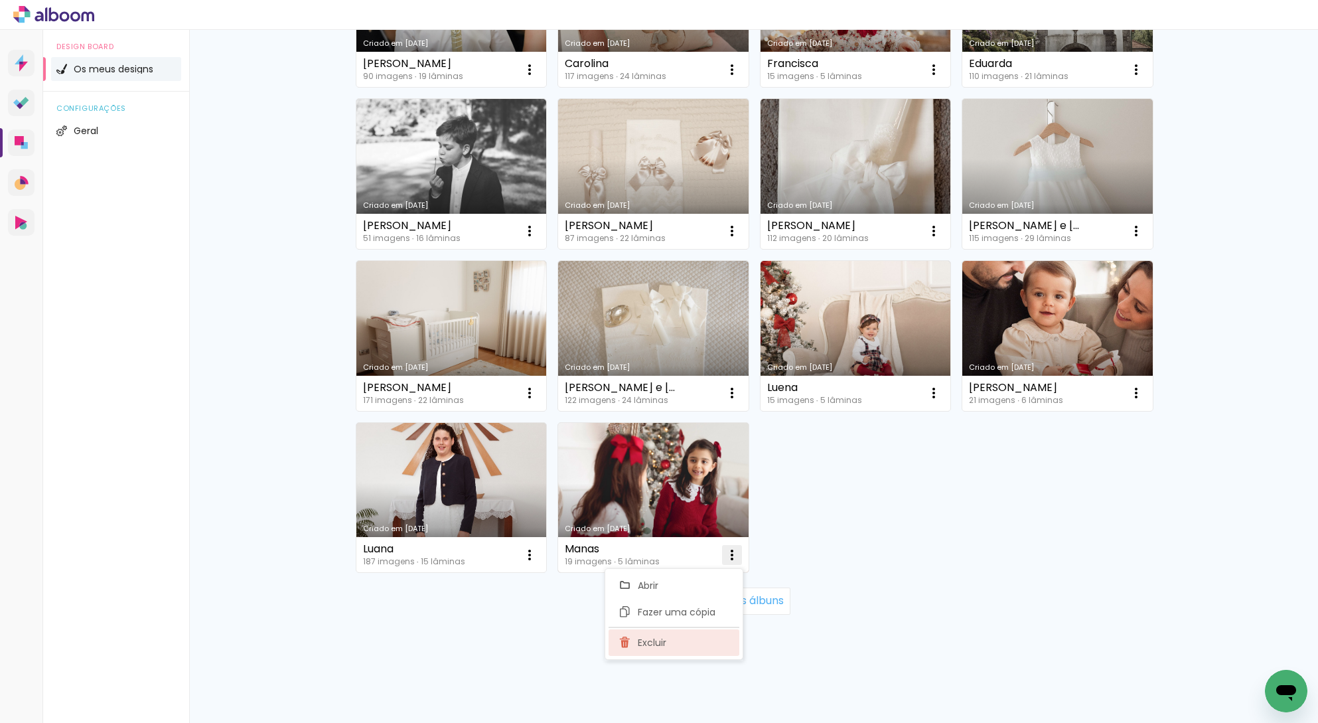
click at [669, 641] on paper-item "Excluir" at bounding box center [674, 642] width 131 height 27
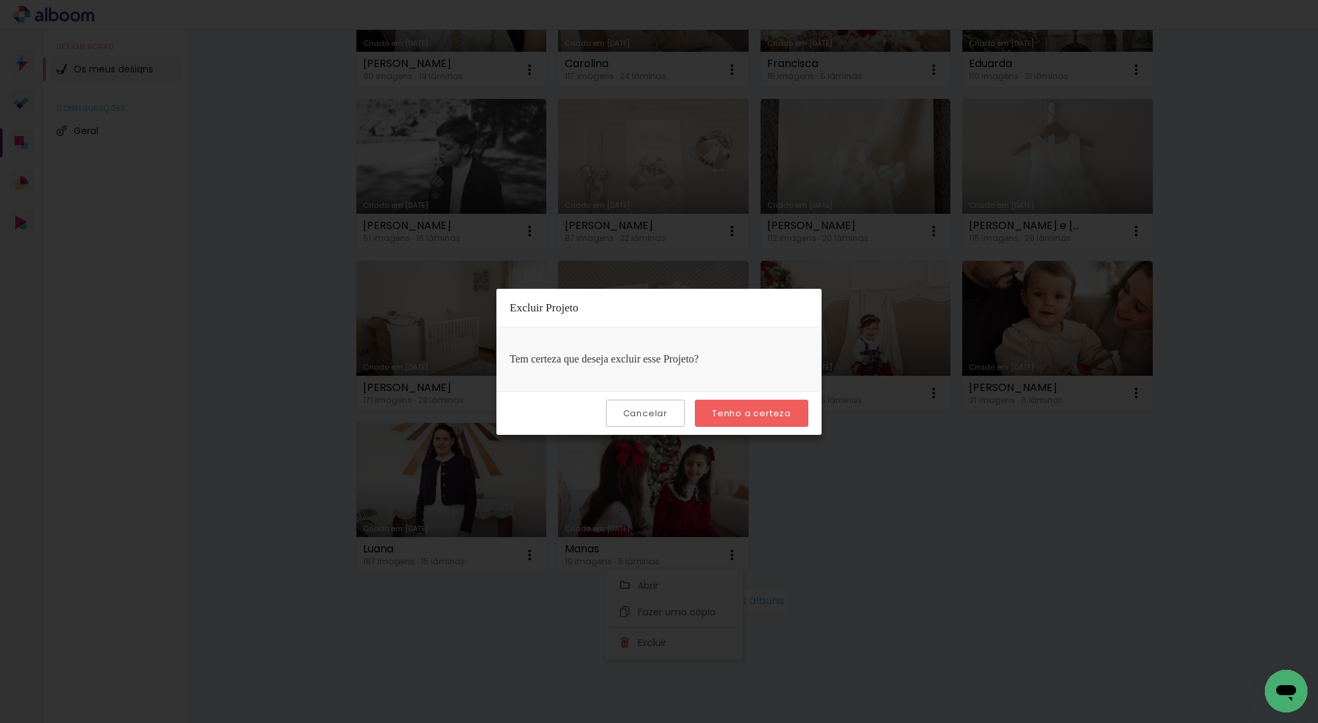
click at [0, 0] on slot "Tenho a certeza" at bounding box center [0, 0] width 0 height 0
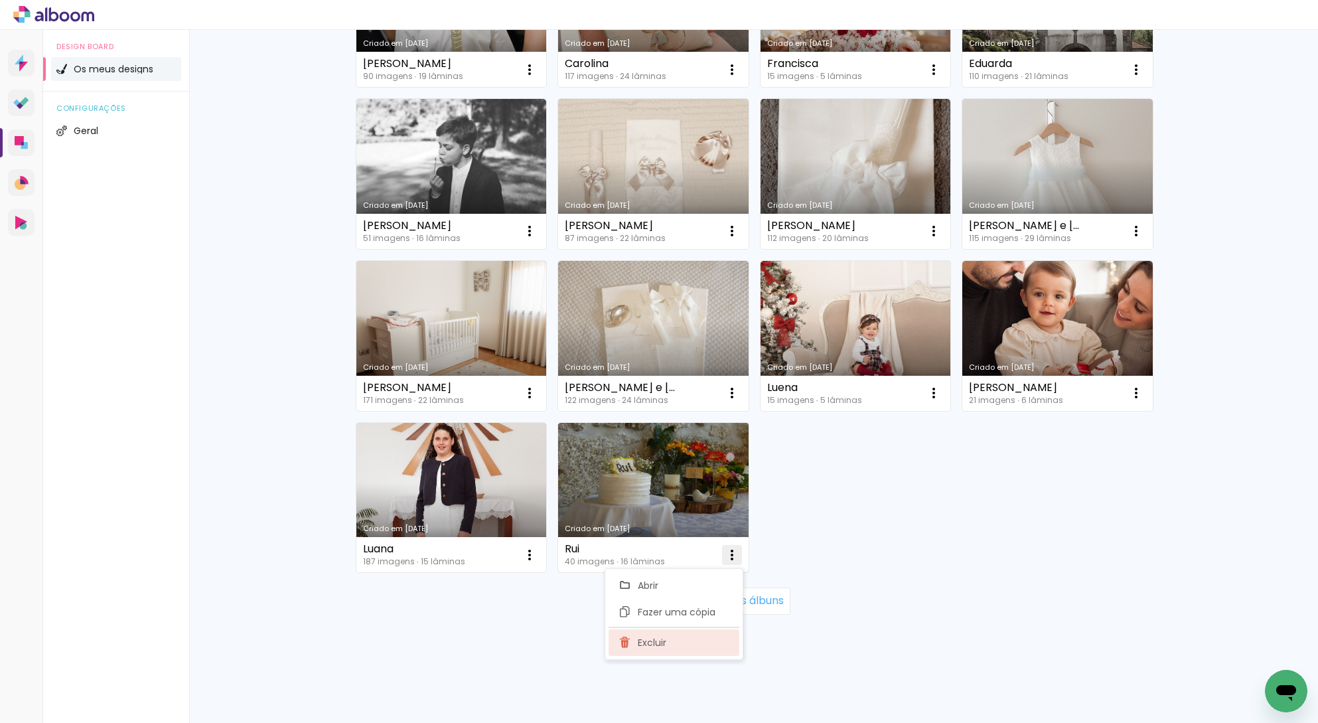
click at [672, 636] on paper-item "Excluir" at bounding box center [674, 642] width 131 height 27
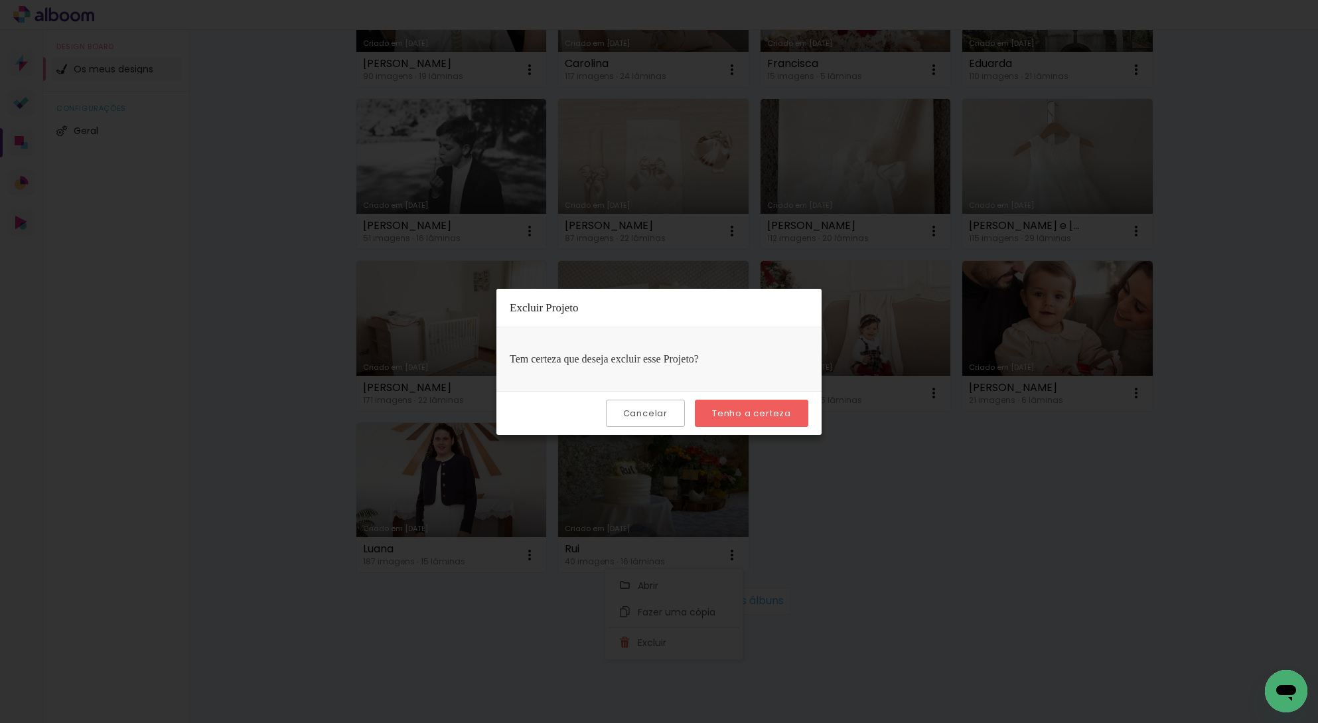
click at [0, 0] on slot "Tenho a certeza" at bounding box center [0, 0] width 0 height 0
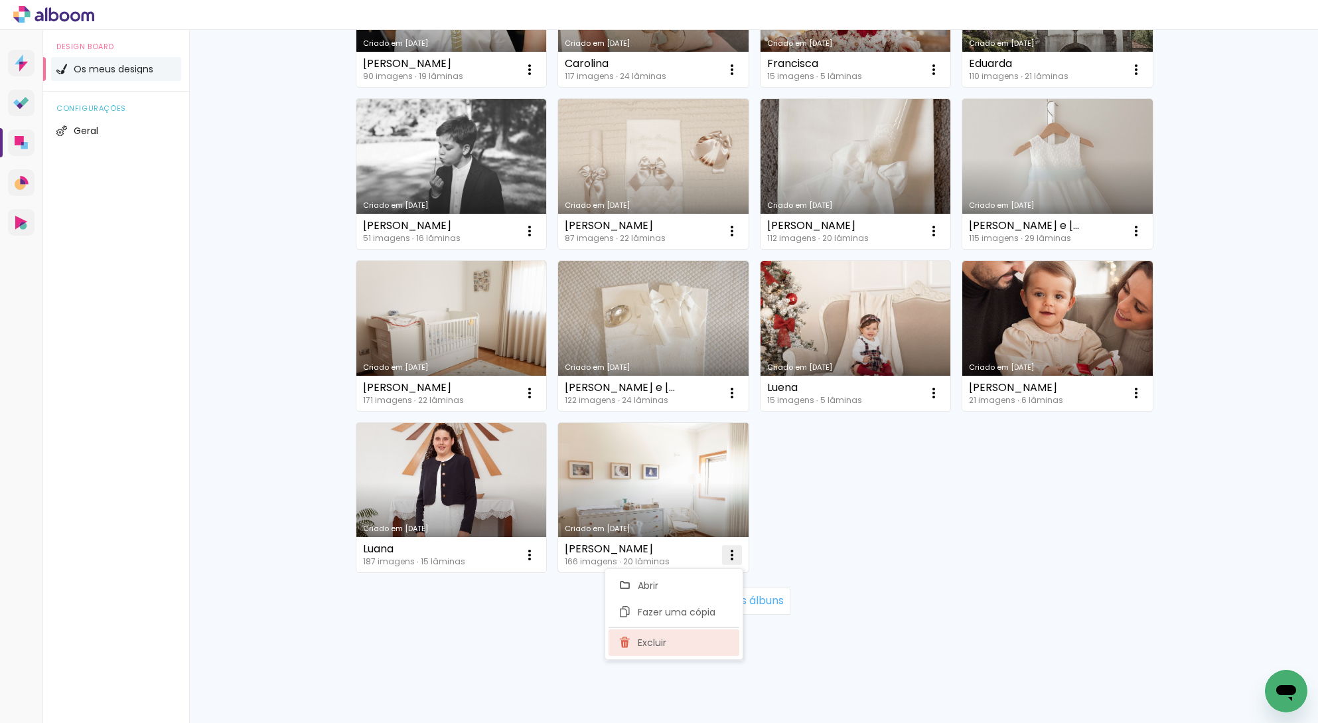
click at [656, 634] on paper-item "Excluir" at bounding box center [674, 642] width 131 height 27
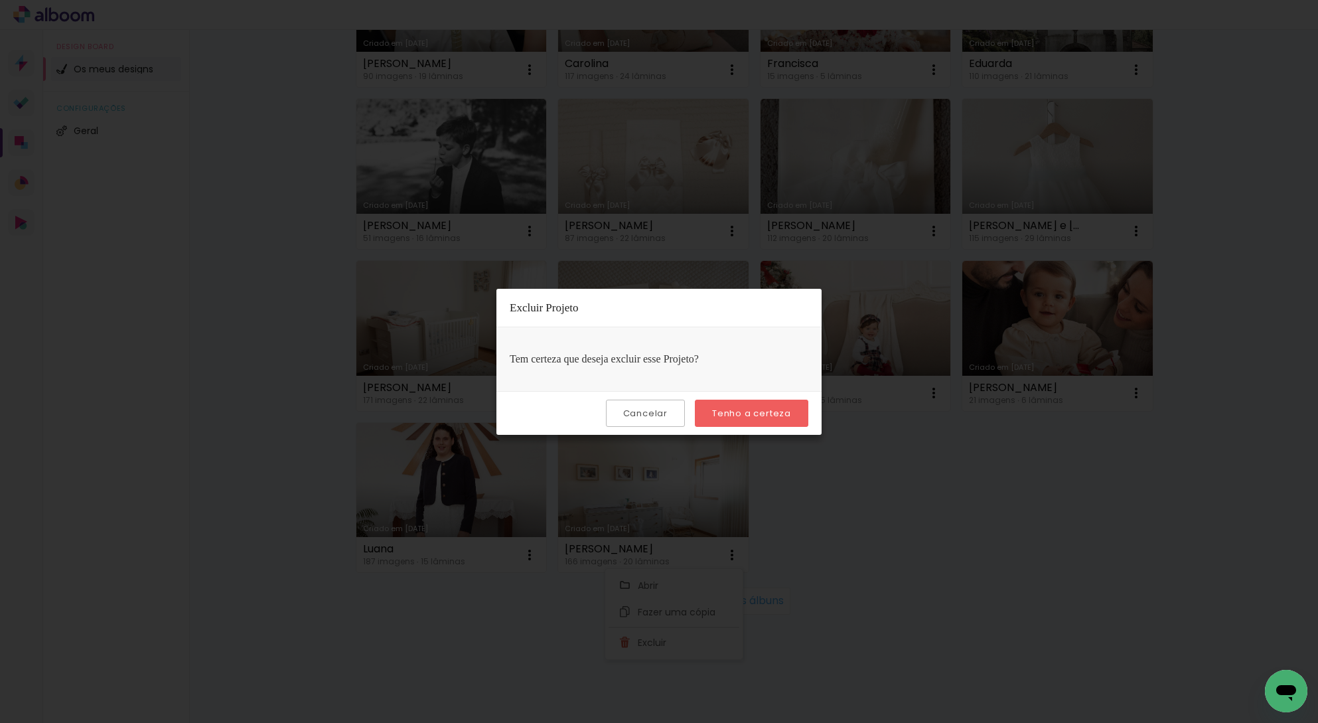
click at [0, 0] on slot "Tenho a certeza" at bounding box center [0, 0] width 0 height 0
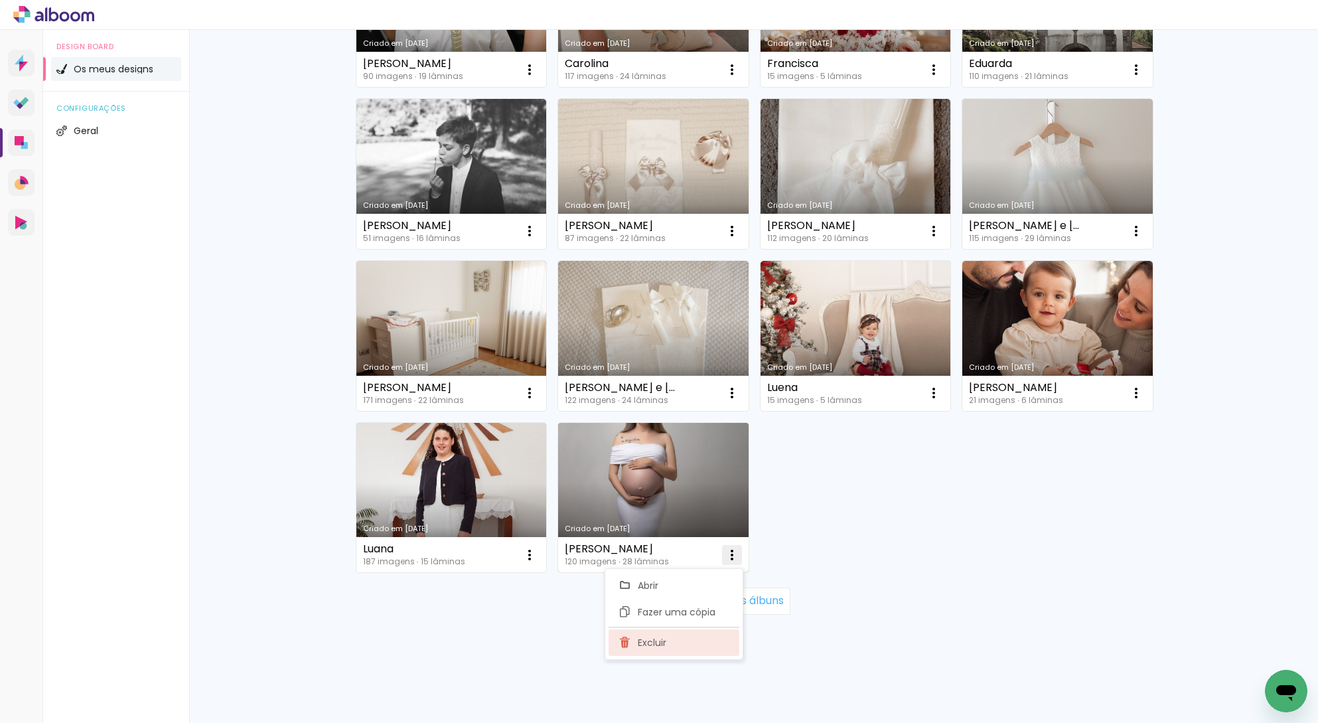
click at [659, 643] on span "Excluir" at bounding box center [652, 642] width 29 height 9
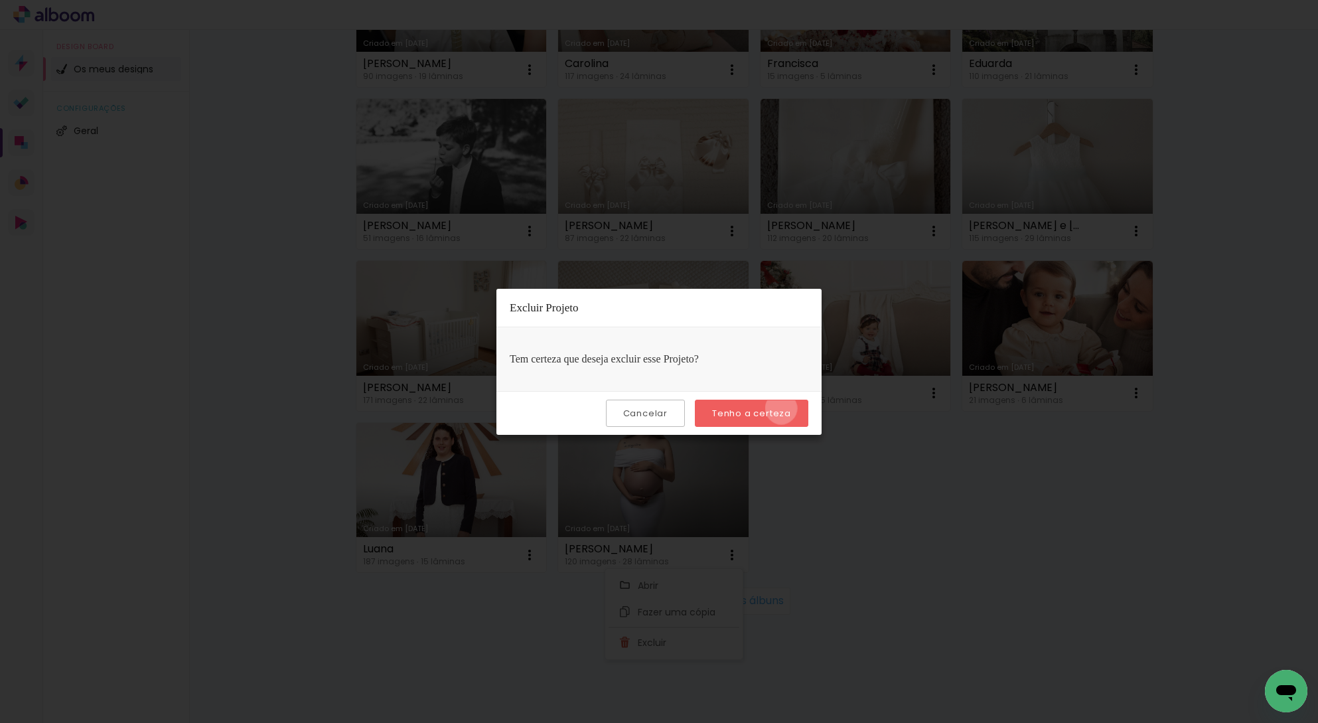
click at [0, 0] on slot "Tenho a certeza" at bounding box center [0, 0] width 0 height 0
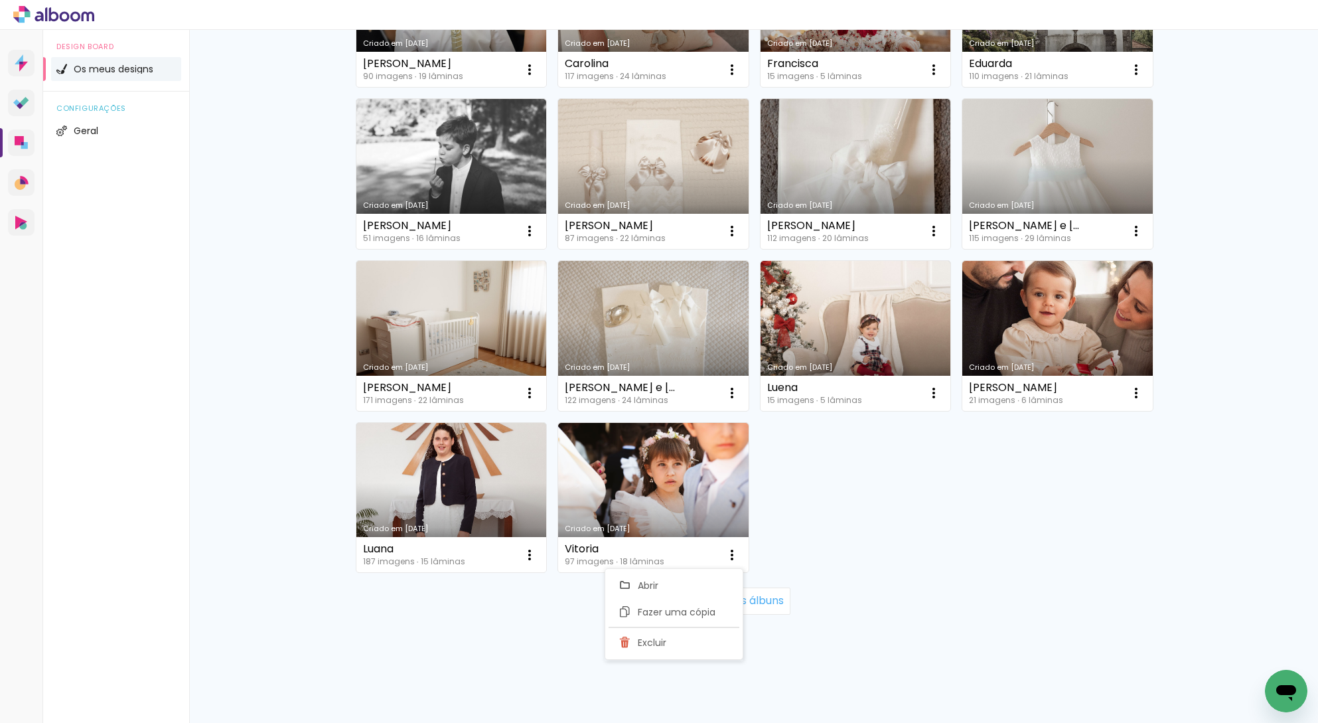
click at [846, 570] on div "Criado em 28/08/25 Chiara 25 imagens ∙ 5 lâminas Abrir Fazer uma cópia Excluir …" at bounding box center [754, 12] width 809 height 1132
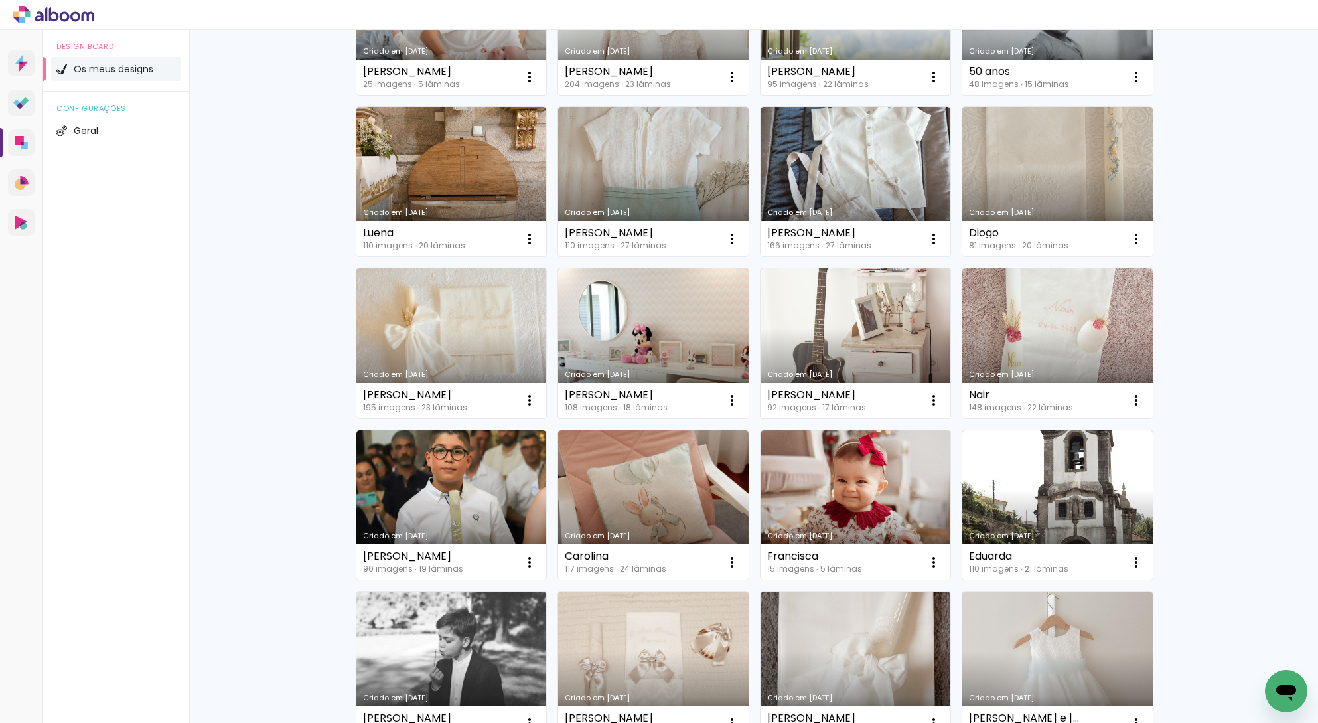
scroll to position [163, 0]
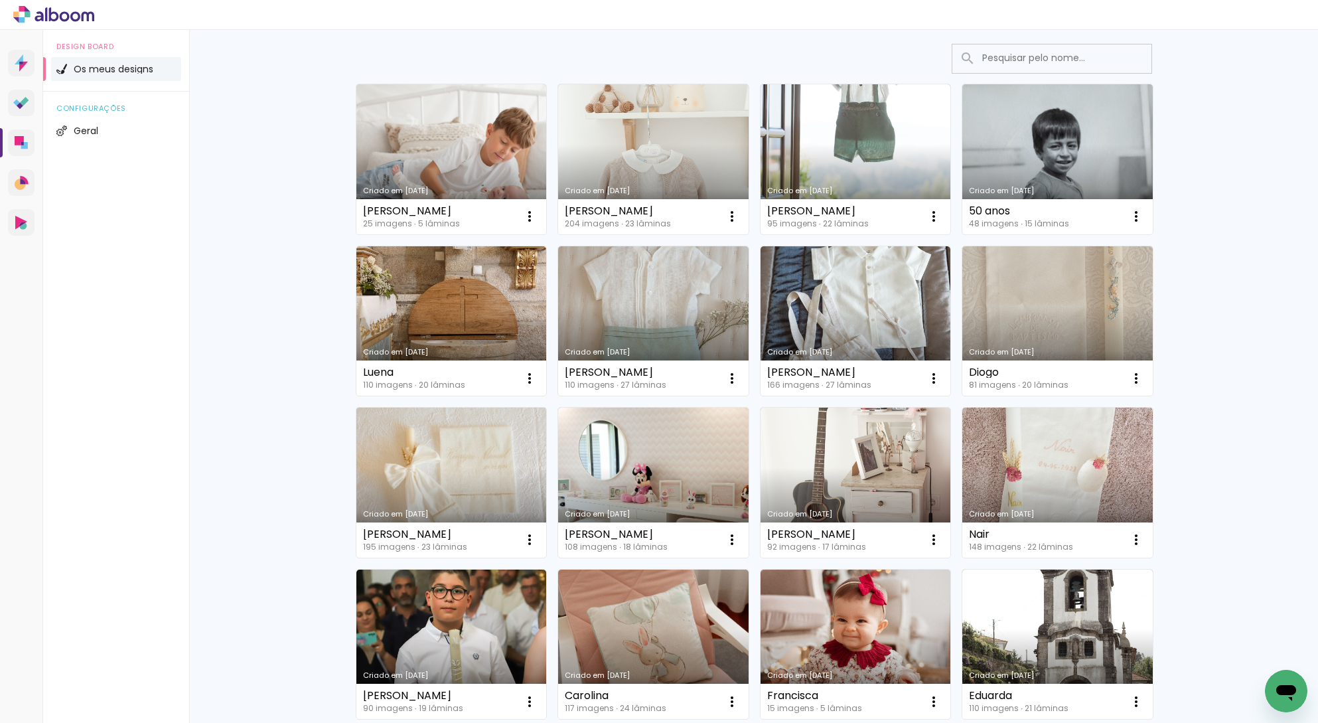
click at [449, 457] on link "Criado em [DATE]" at bounding box center [451, 483] width 191 height 150
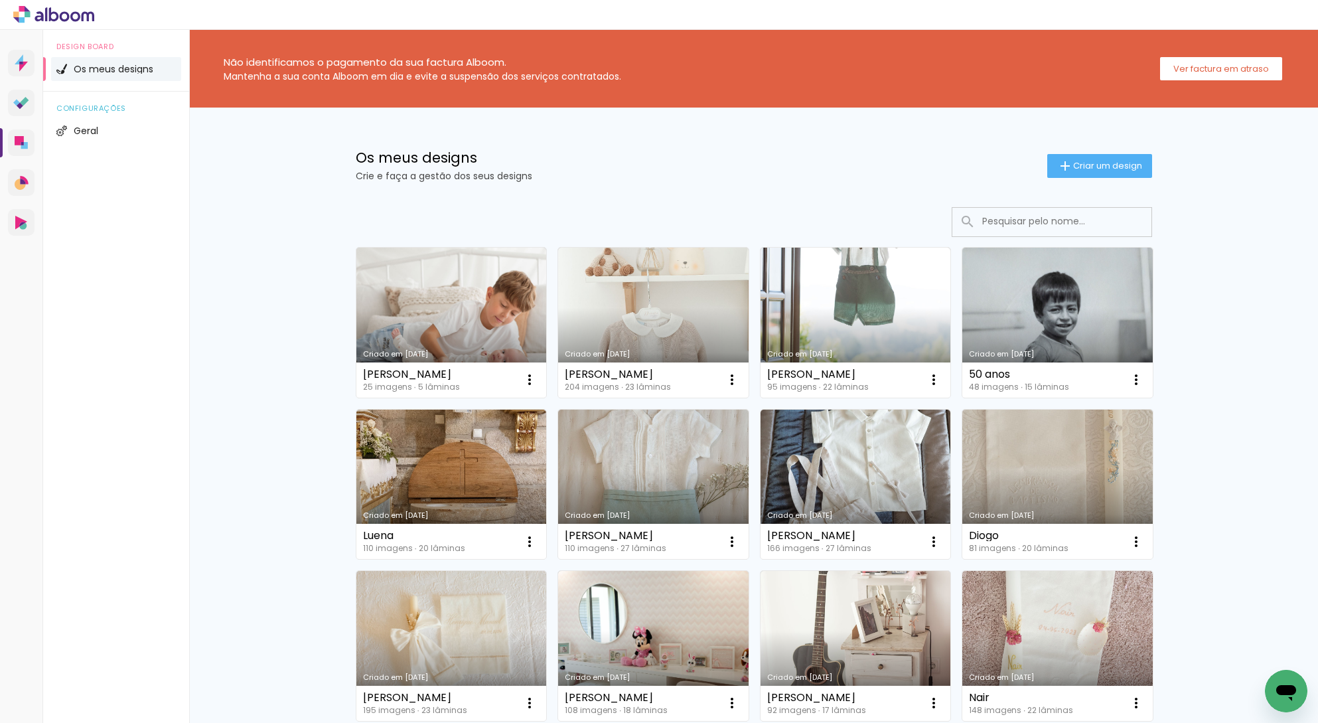
scroll to position [630, 0]
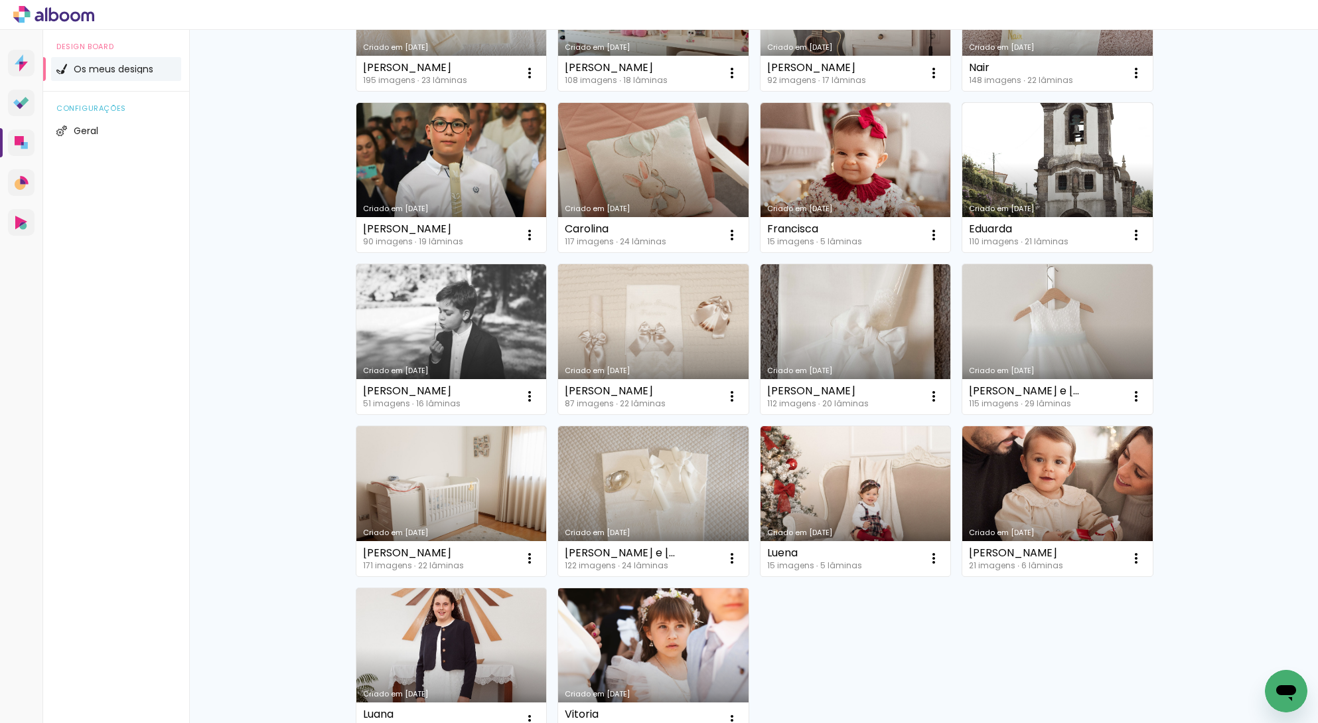
click at [635, 657] on link "Criado em [DATE]" at bounding box center [653, 663] width 191 height 150
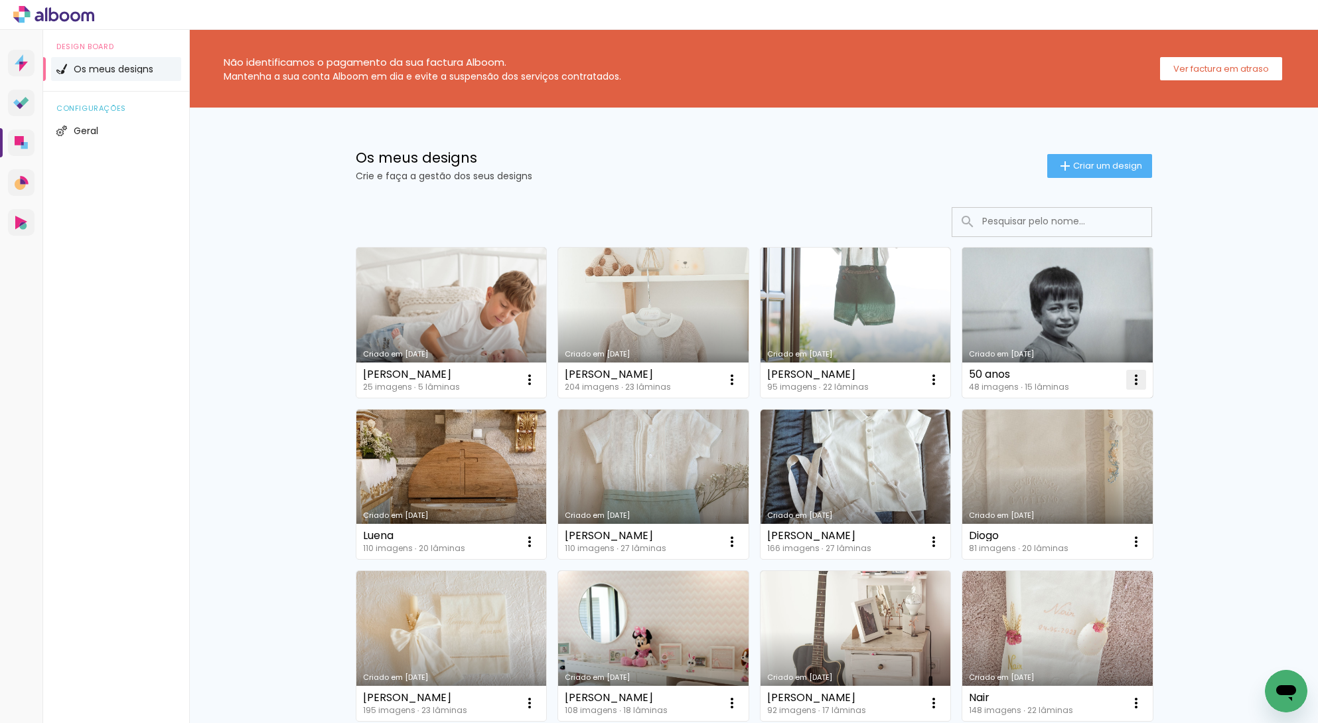
click at [1136, 384] on iron-icon at bounding box center [1137, 380] width 16 height 16
click at [1062, 471] on span "Excluir" at bounding box center [1056, 467] width 29 height 9
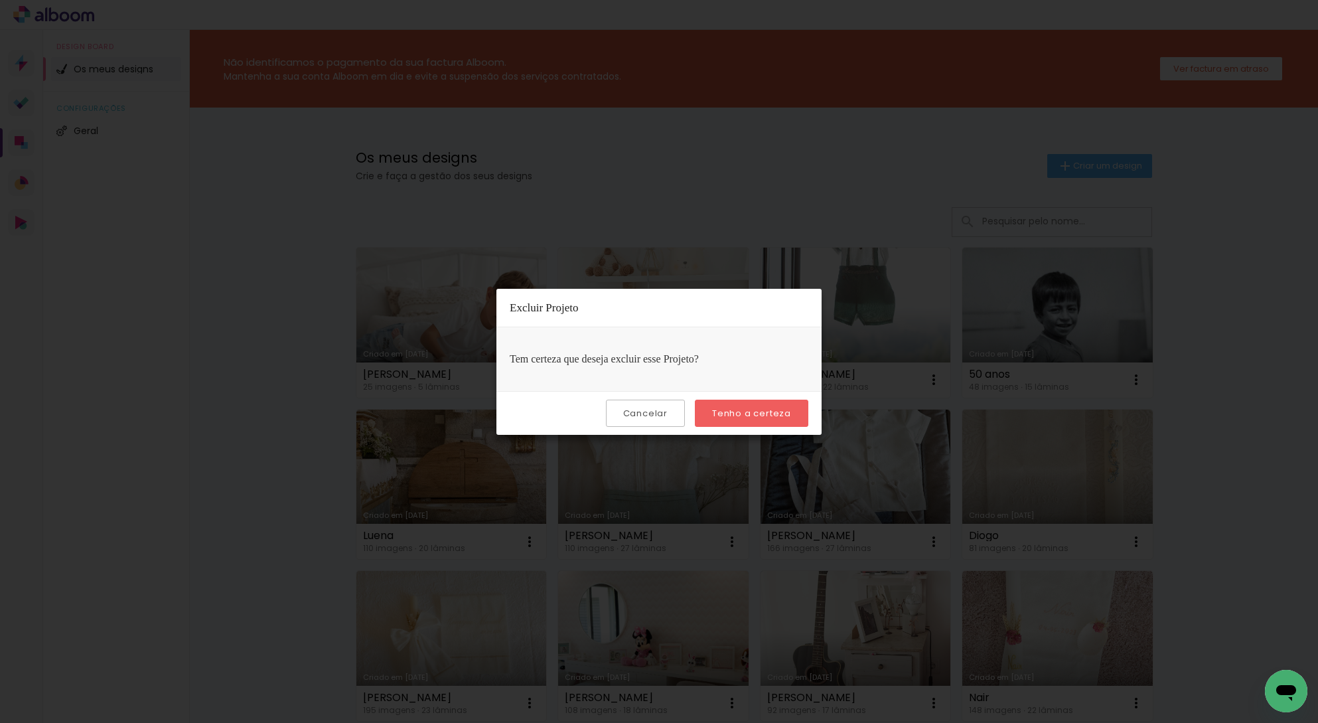
click at [805, 414] on paper-button "Tenho a certeza" at bounding box center [752, 413] width 114 height 27
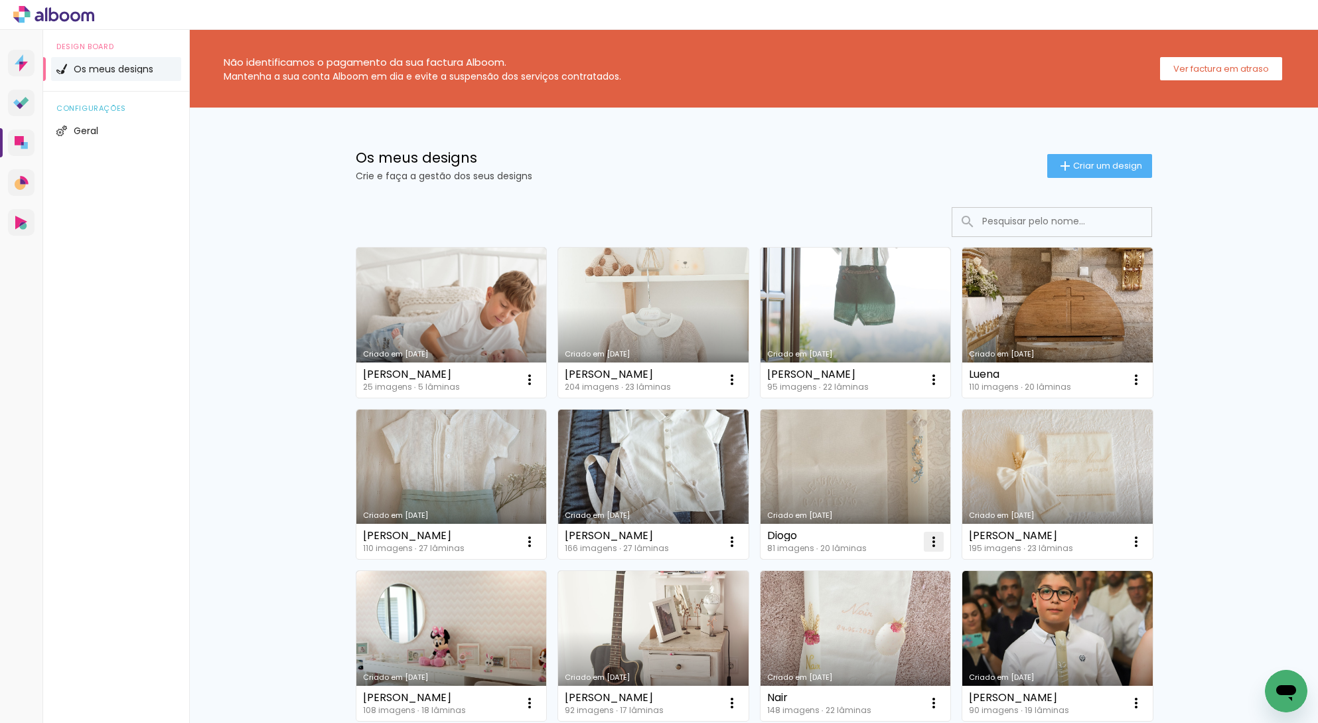
click at [932, 540] on iron-icon at bounding box center [934, 542] width 16 height 16
click at [844, 632] on span "Excluir" at bounding box center [854, 629] width 29 height 9
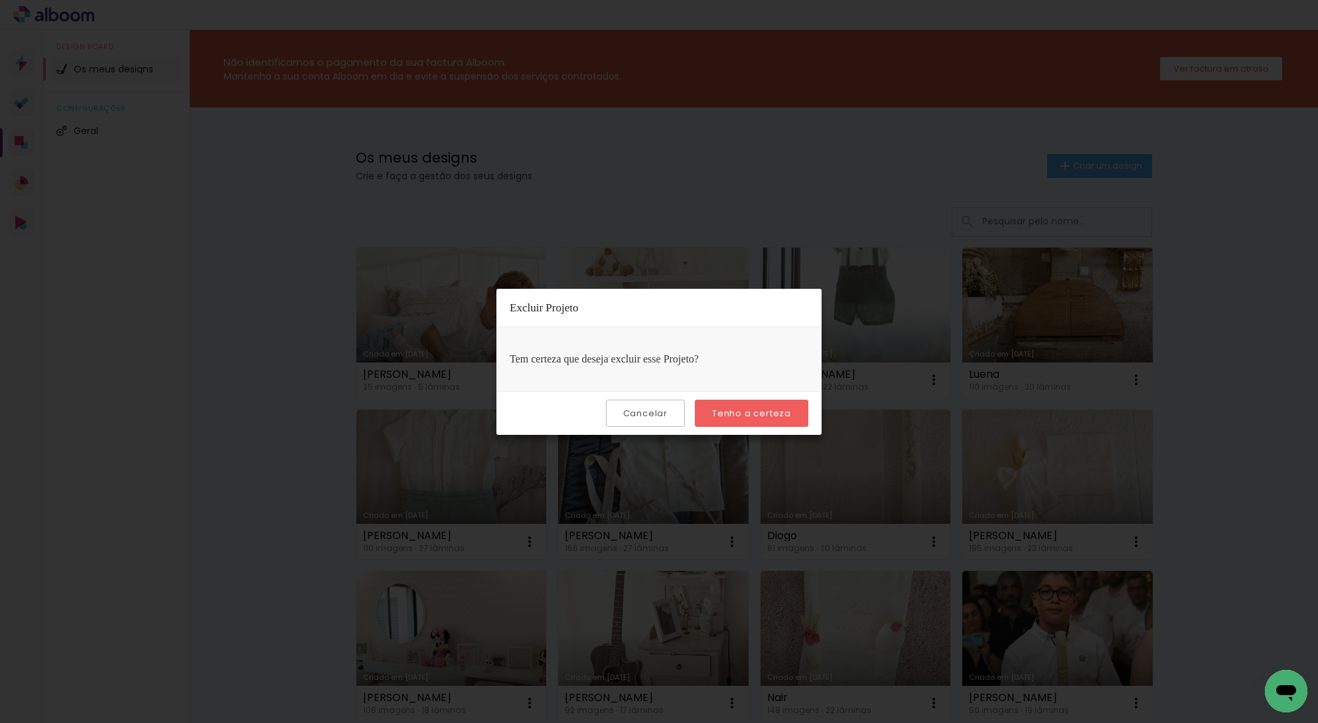
click at [0, 0] on slot "Tenho a certeza" at bounding box center [0, 0] width 0 height 0
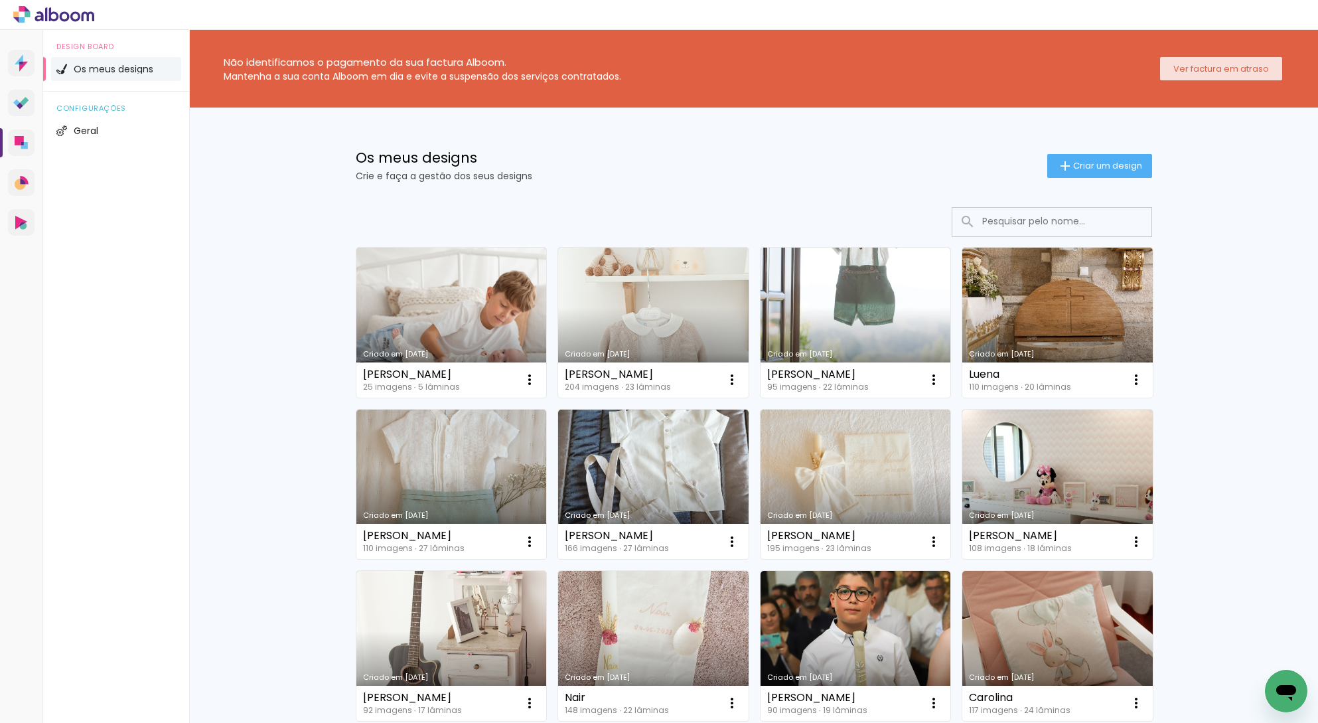
click at [0, 0] on slot "Ver factura em atraso" at bounding box center [0, 0] width 0 height 0
click at [15, 100] on icon at bounding box center [21, 103] width 16 height 13
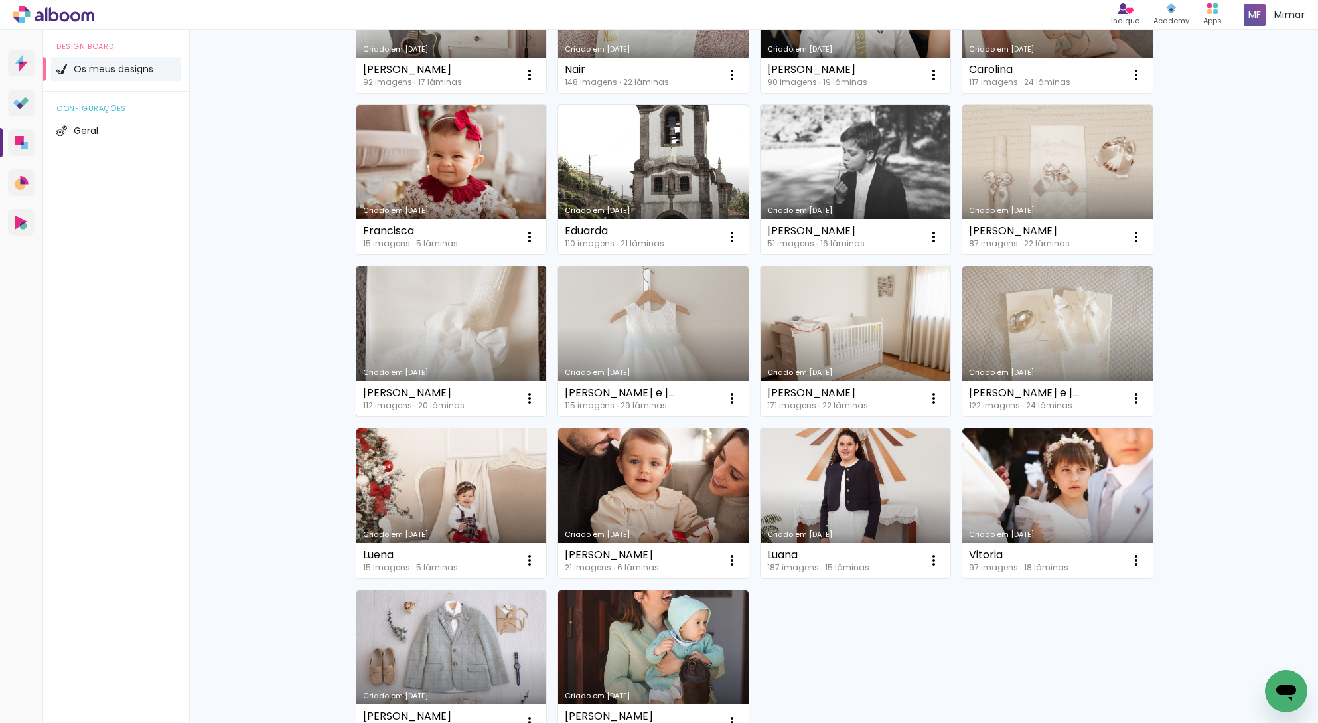
scroll to position [745, 0]
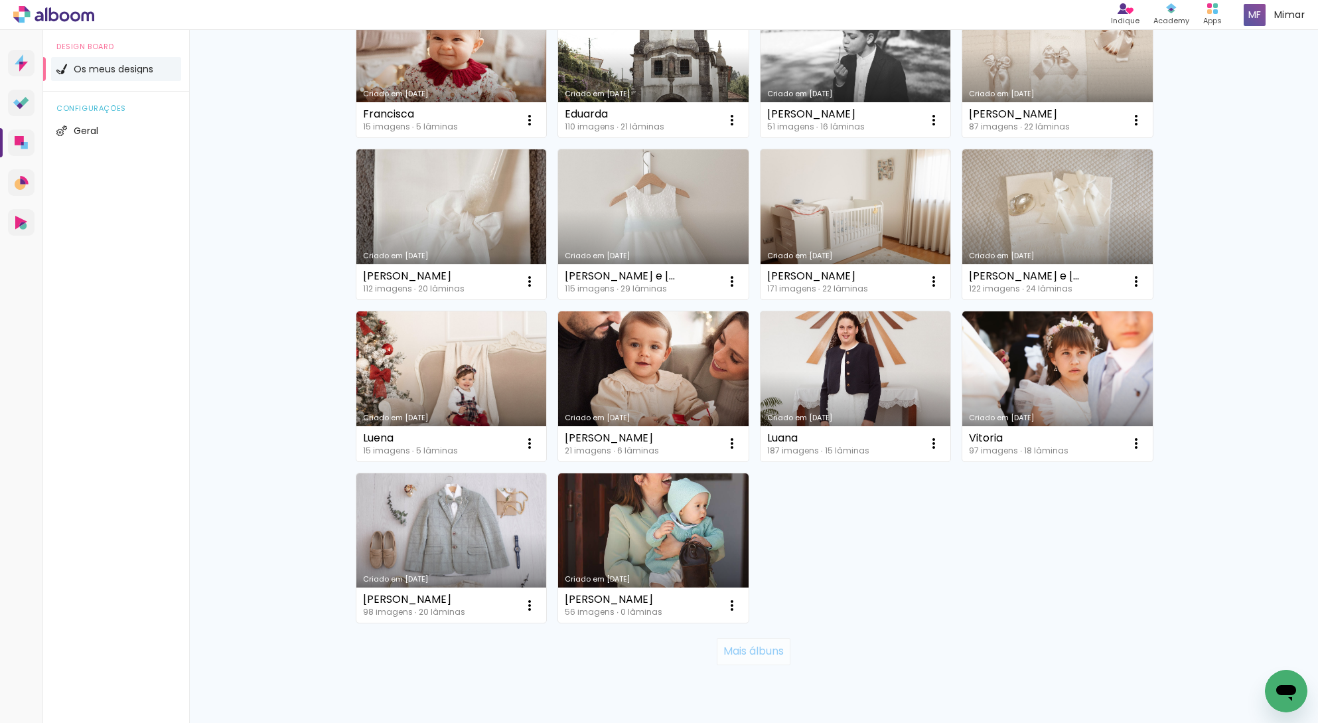
click at [0, 0] on slot "Mais álbuns" at bounding box center [0, 0] width 0 height 0
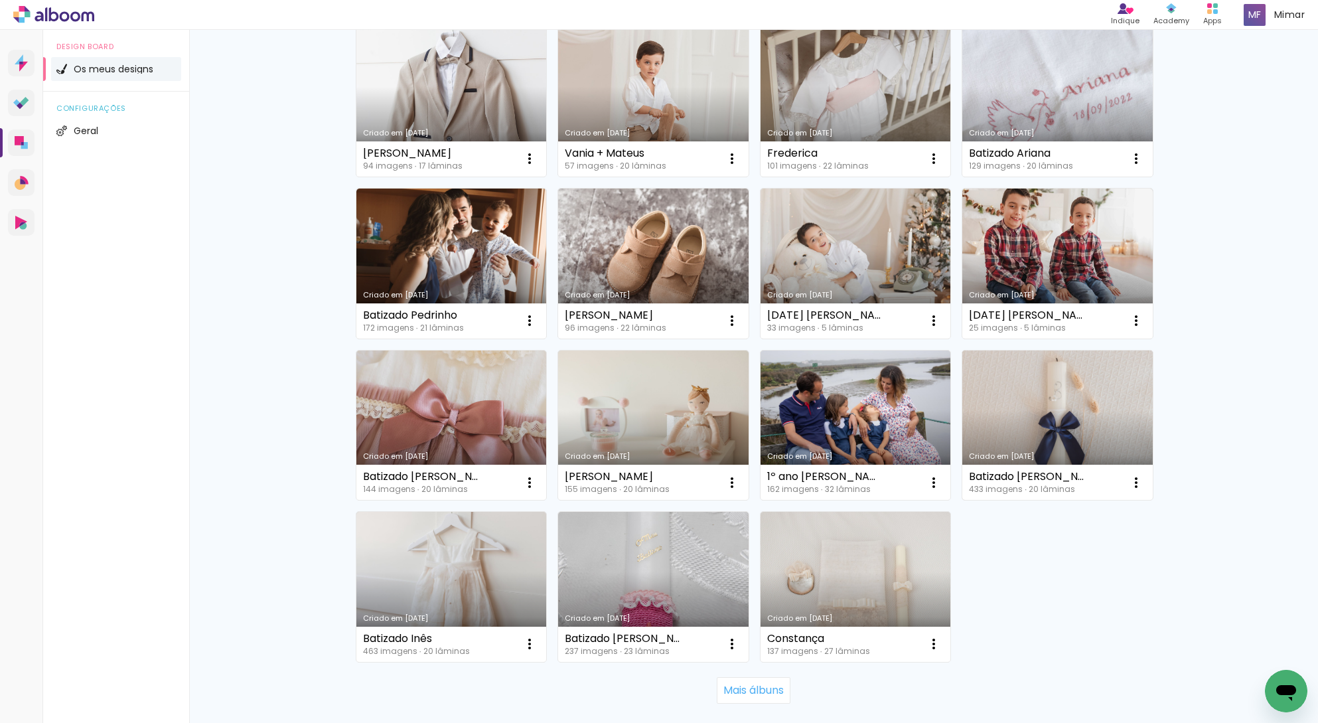
scroll to position [1713, 0]
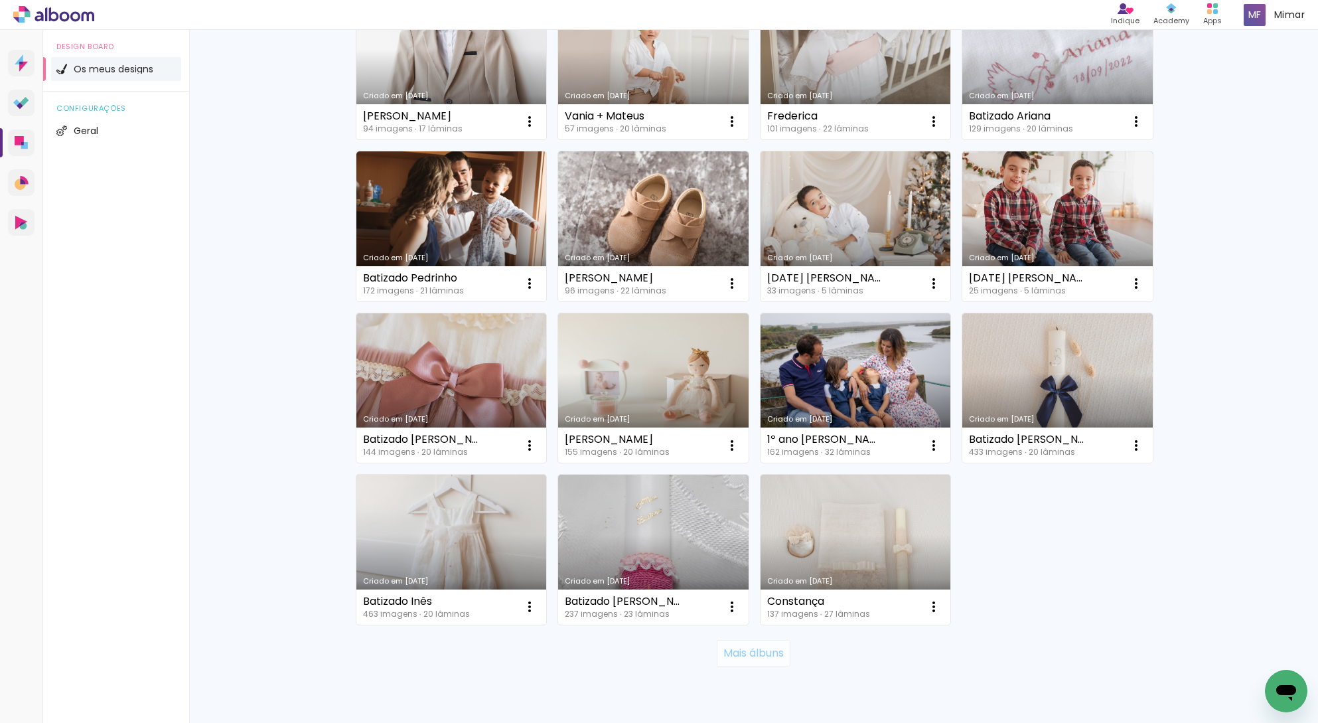
click at [0, 0] on slot "Mais álbuns" at bounding box center [0, 0] width 0 height 0
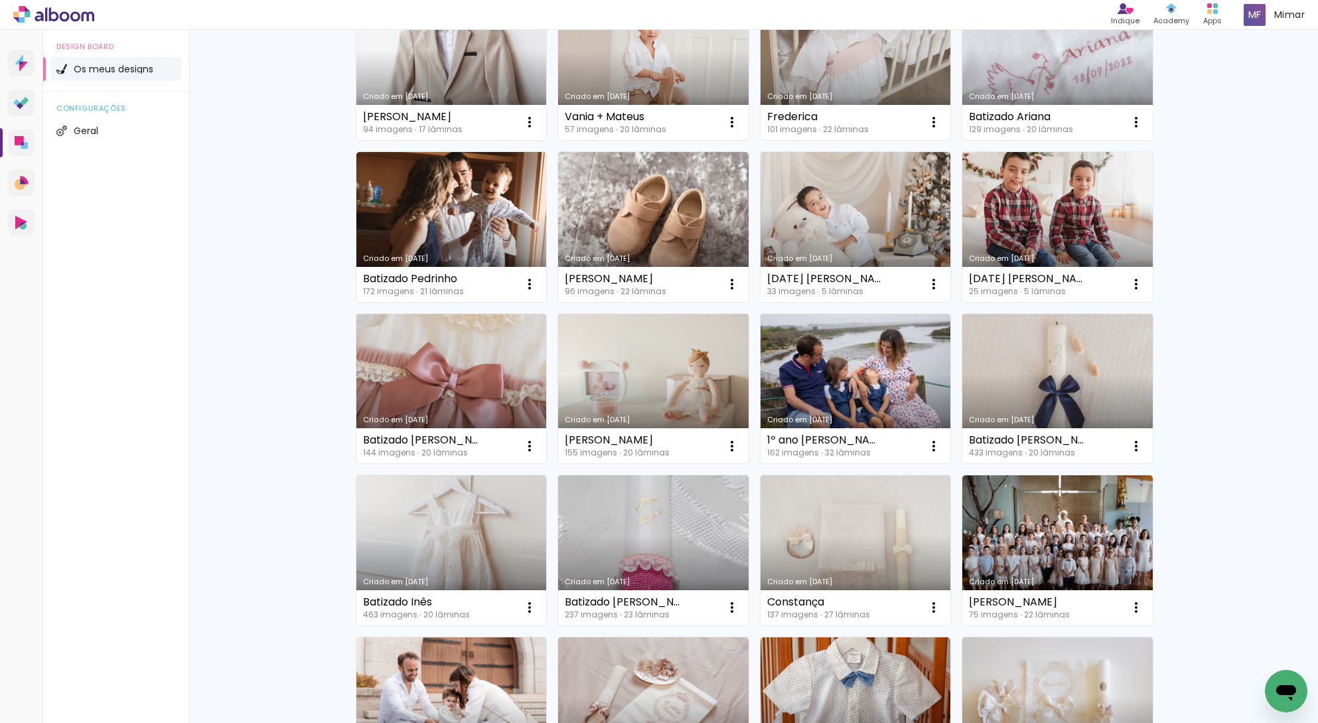
scroll to position [1608, 0]
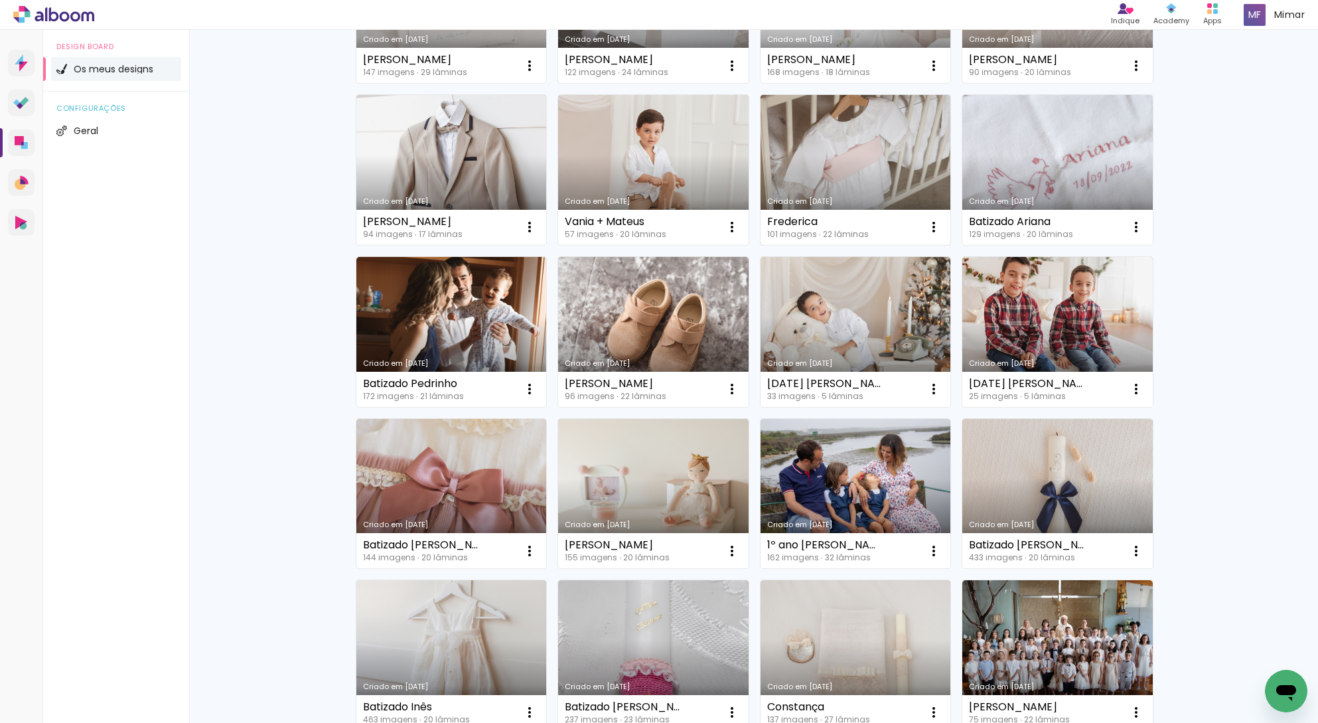
click at [854, 139] on link "Criado em [DATE]" at bounding box center [856, 170] width 191 height 150
